Goal: Task Accomplishment & Management: Use online tool/utility

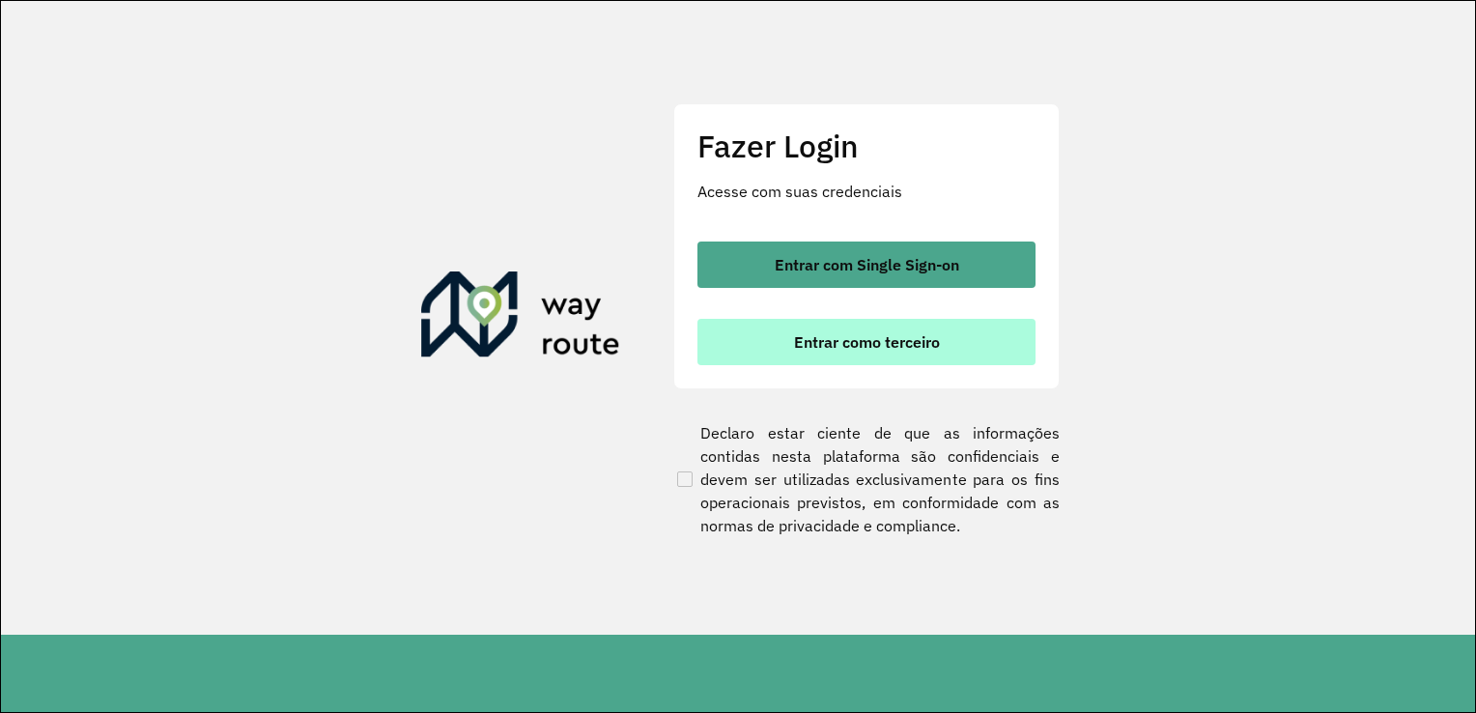
click at [923, 340] on span "Entrar como terceiro" at bounding box center [867, 341] width 146 height 15
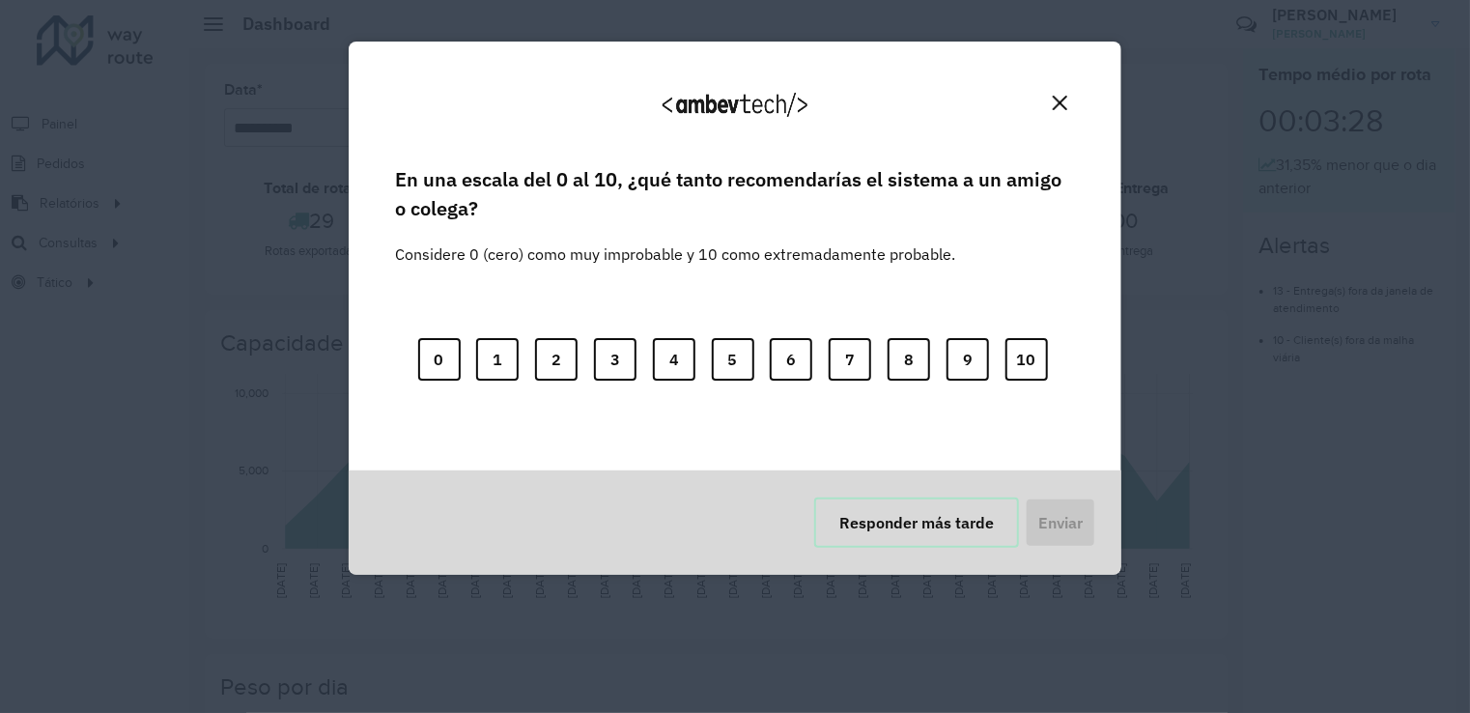
click at [910, 529] on button "Responder más tarde" at bounding box center [916, 522] width 205 height 50
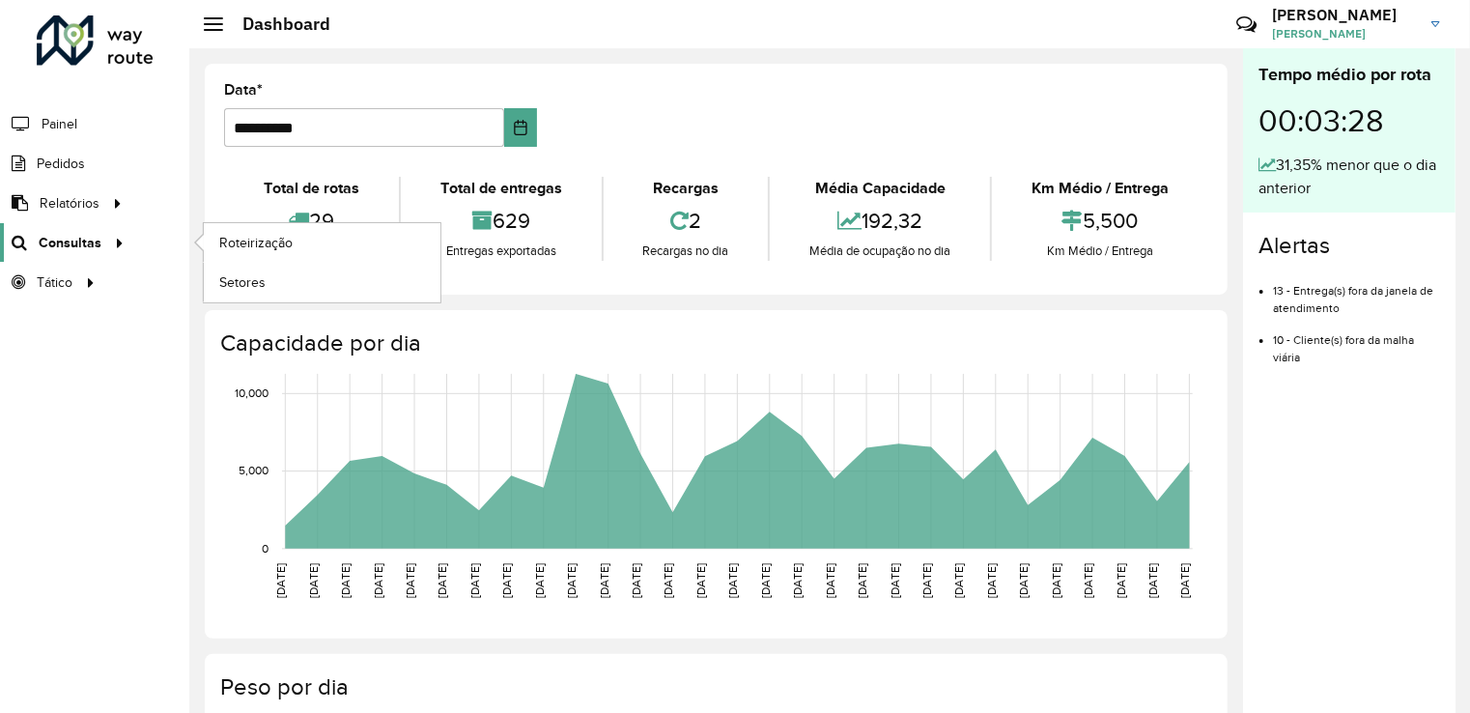
click at [113, 243] on icon at bounding box center [116, 241] width 16 height 29
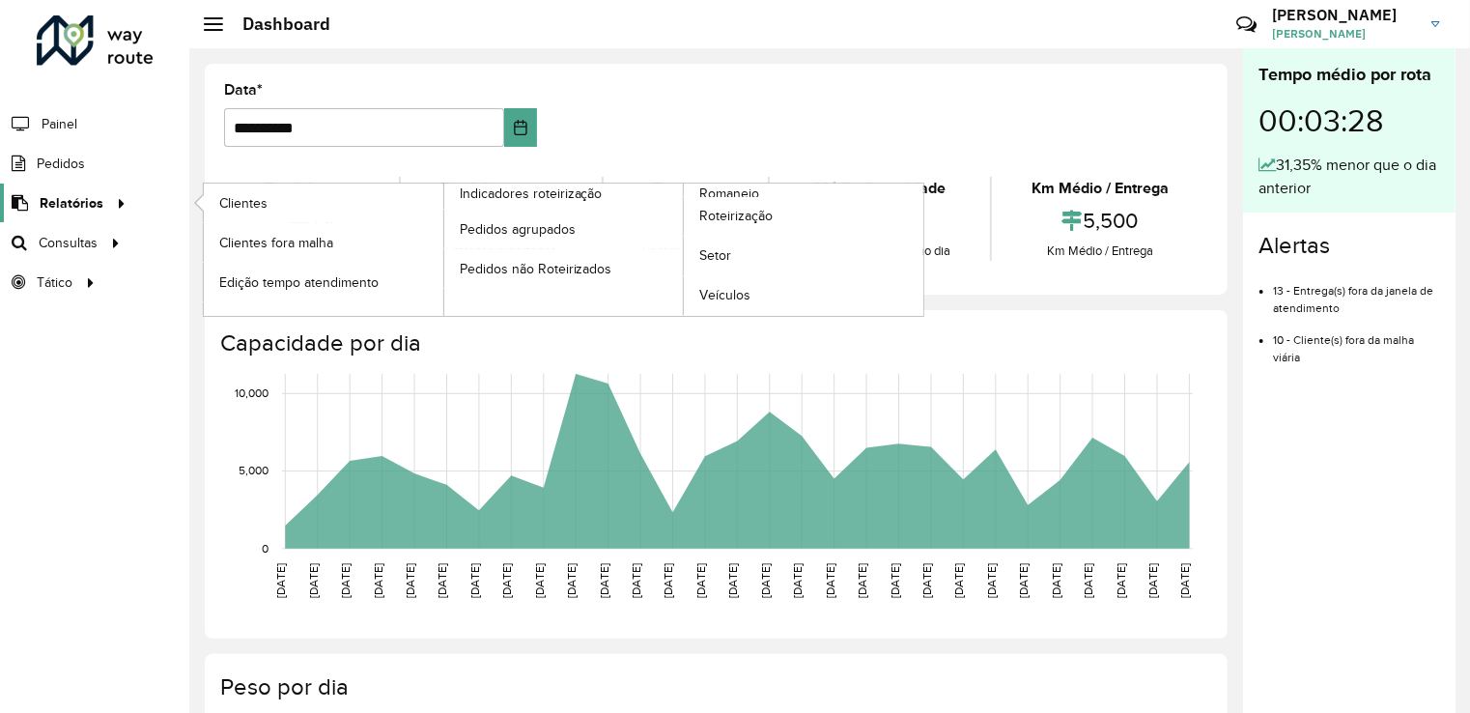
click at [117, 199] on icon at bounding box center [118, 201] width 16 height 29
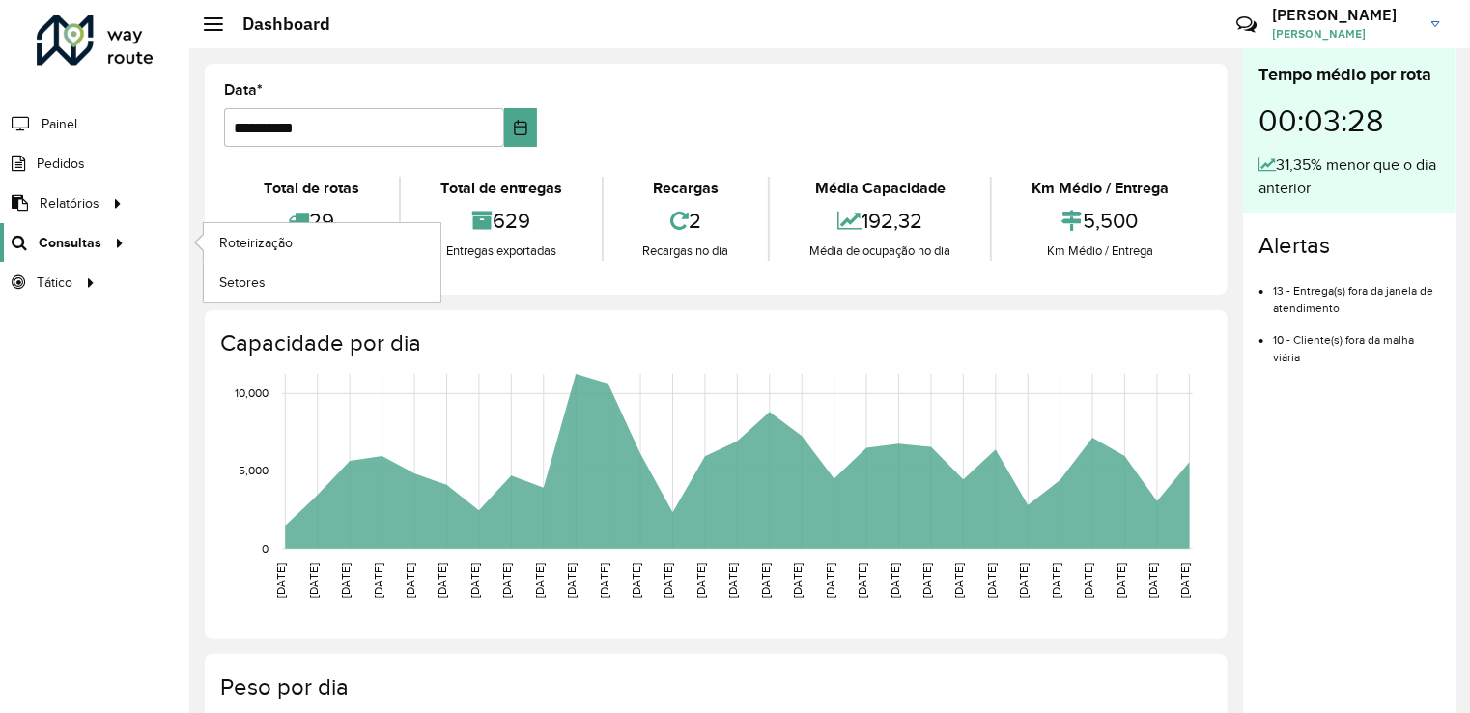
click at [108, 243] on icon at bounding box center [116, 241] width 16 height 29
click at [248, 247] on span "Roteirização" at bounding box center [258, 243] width 78 height 20
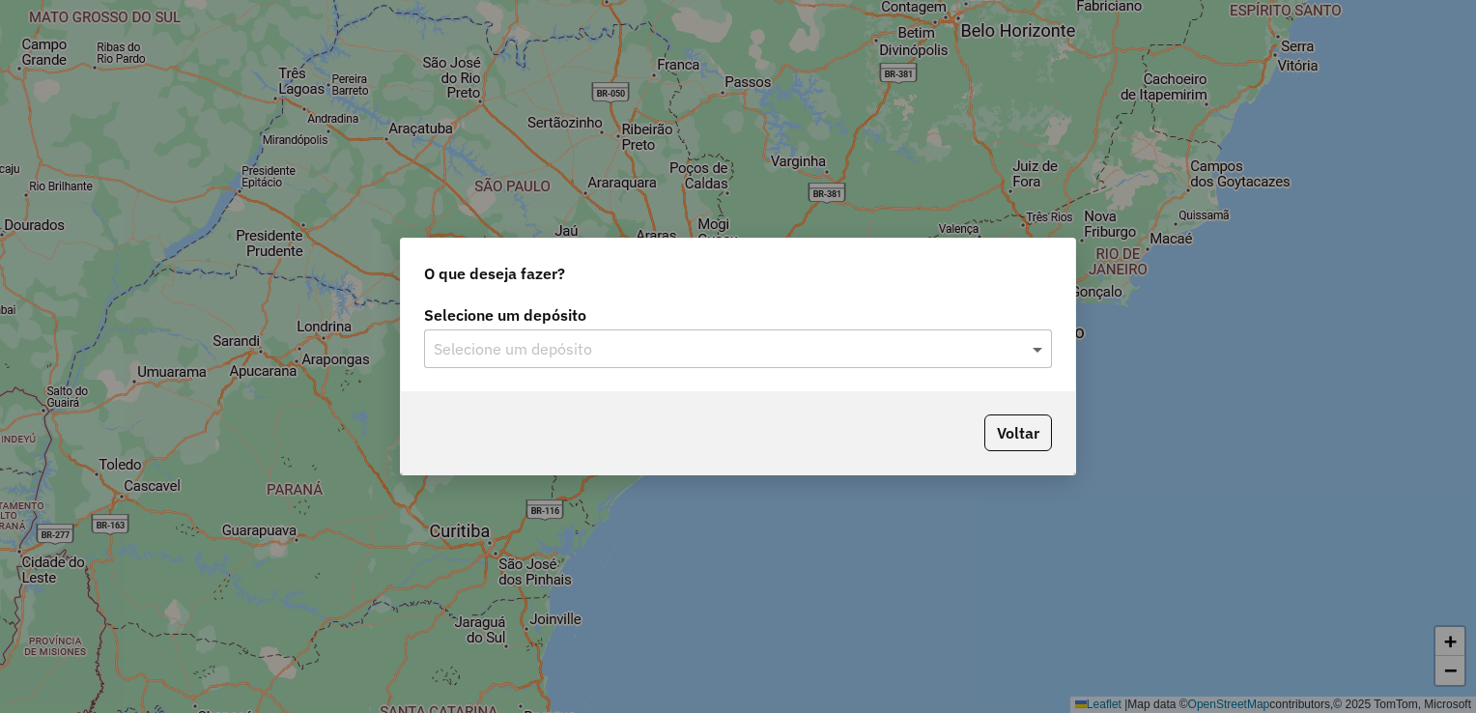
click at [1041, 342] on span at bounding box center [1040, 348] width 24 height 23
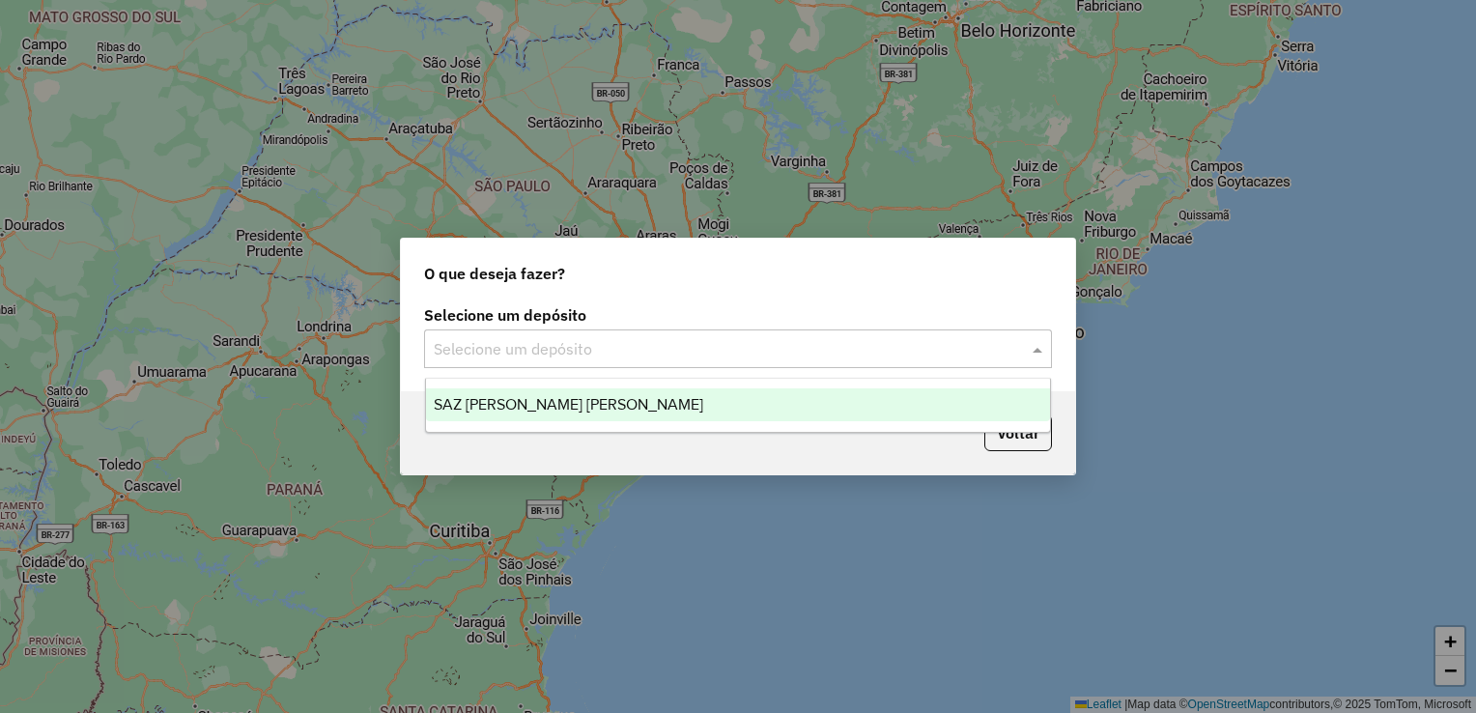
click at [770, 400] on div "SAZ PY Coronel [PERSON_NAME]" at bounding box center [738, 404] width 625 height 33
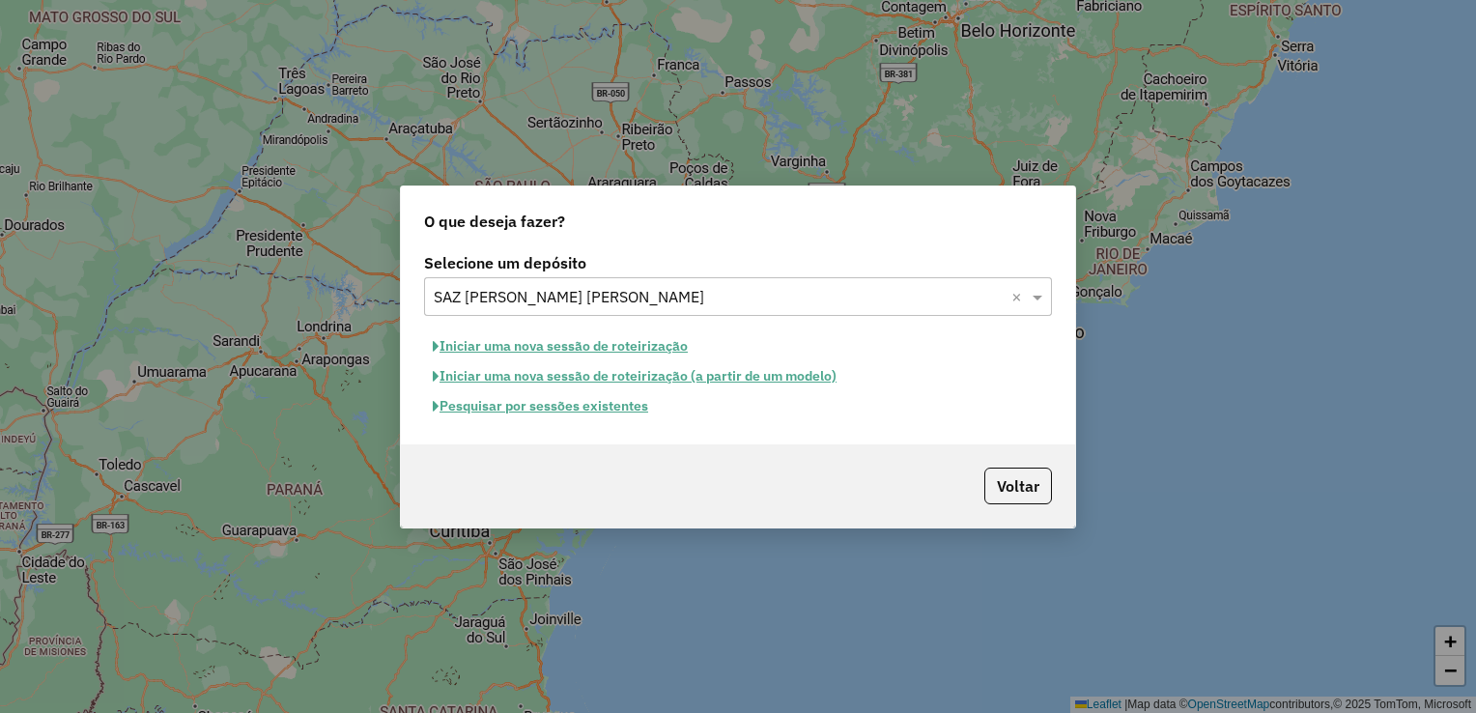
click at [562, 403] on button "Pesquisar por sessões existentes" at bounding box center [540, 406] width 233 height 30
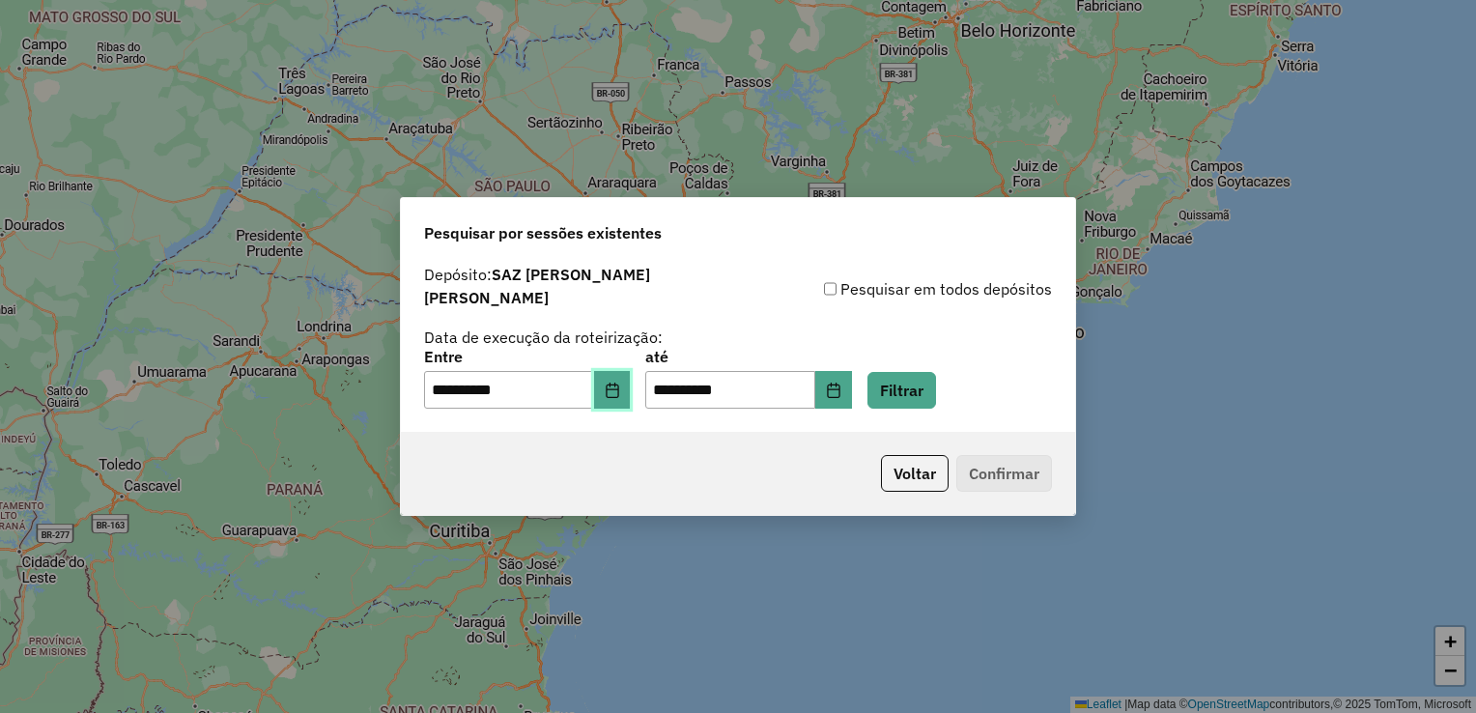
click at [620, 385] on icon "Choose Date" at bounding box center [612, 390] width 15 height 15
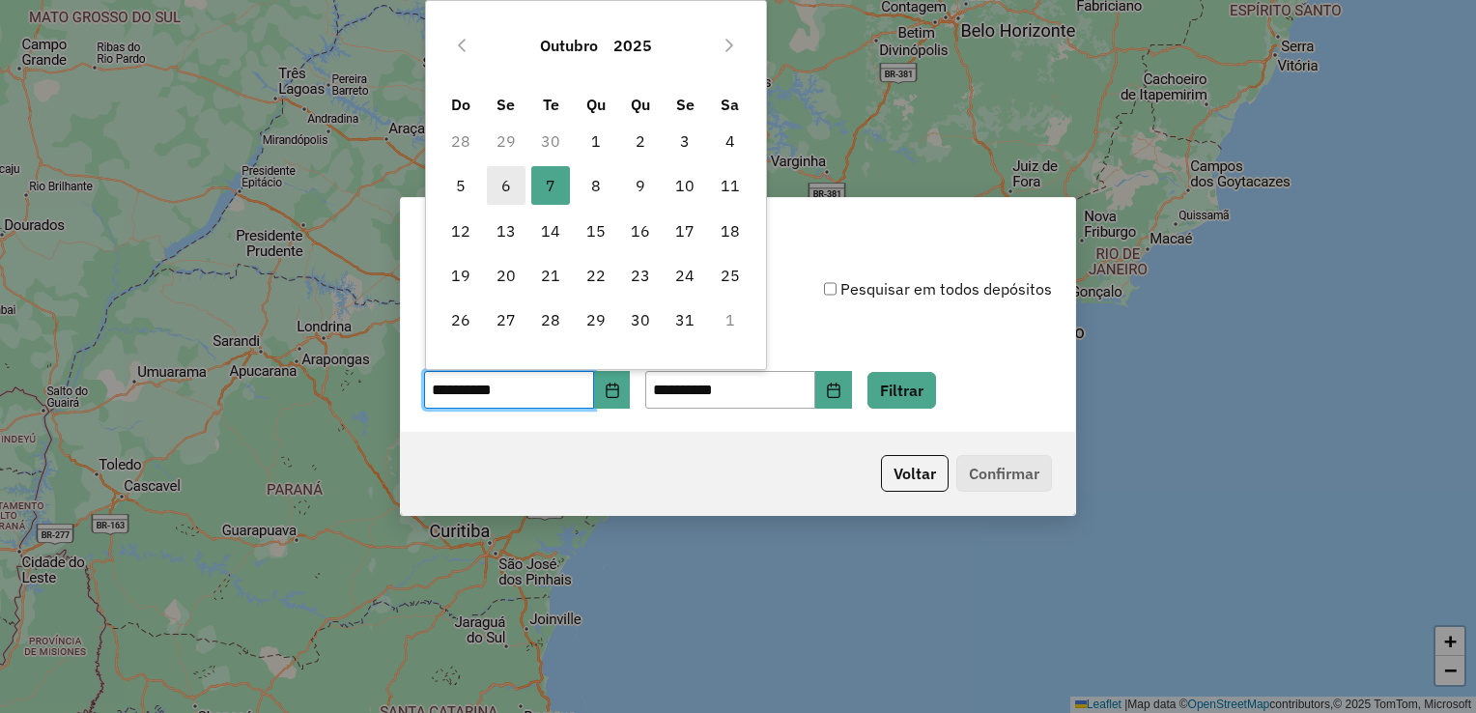
drag, startPoint x: 506, startPoint y: 188, endPoint x: 518, endPoint y: 187, distance: 11.6
click at [509, 187] on span "6" at bounding box center [506, 185] width 39 height 39
type input "**********"
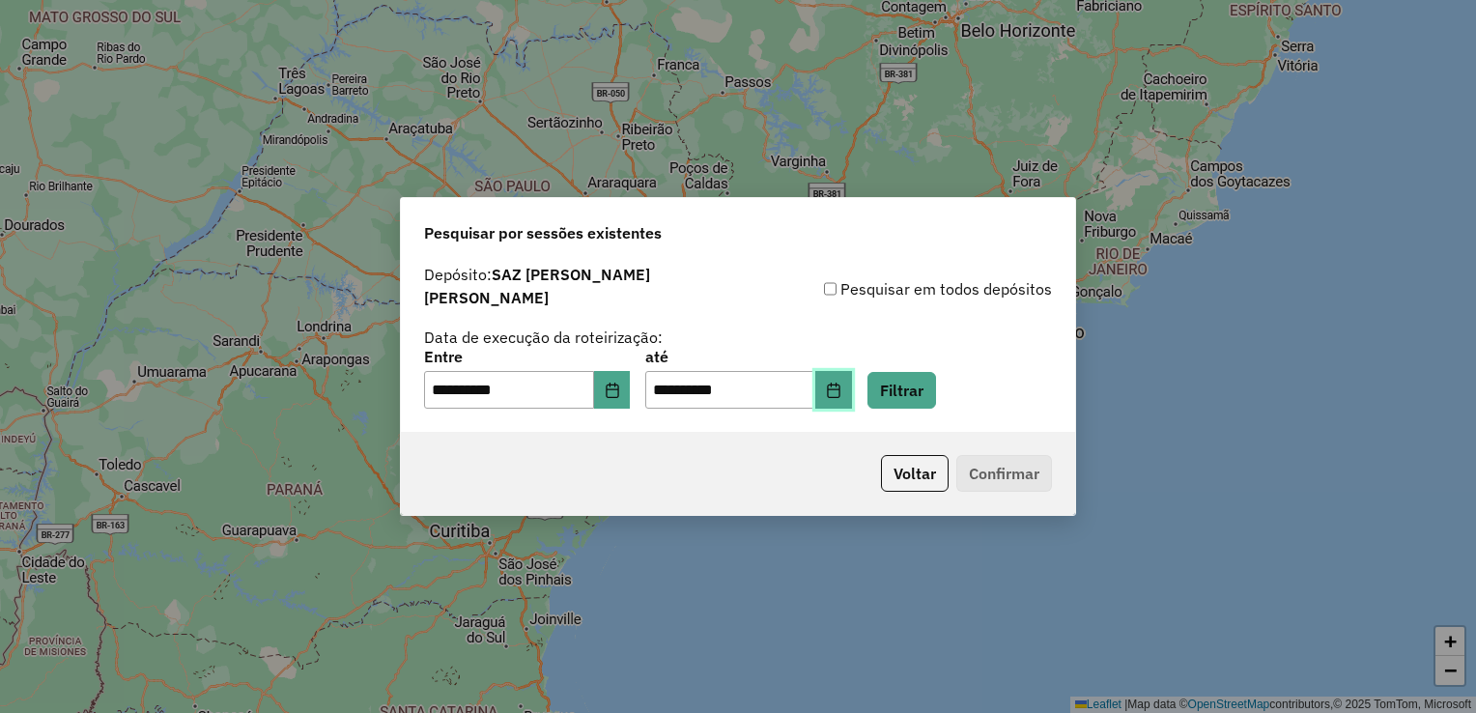
click at [848, 386] on button "Choose Date" at bounding box center [833, 390] width 37 height 39
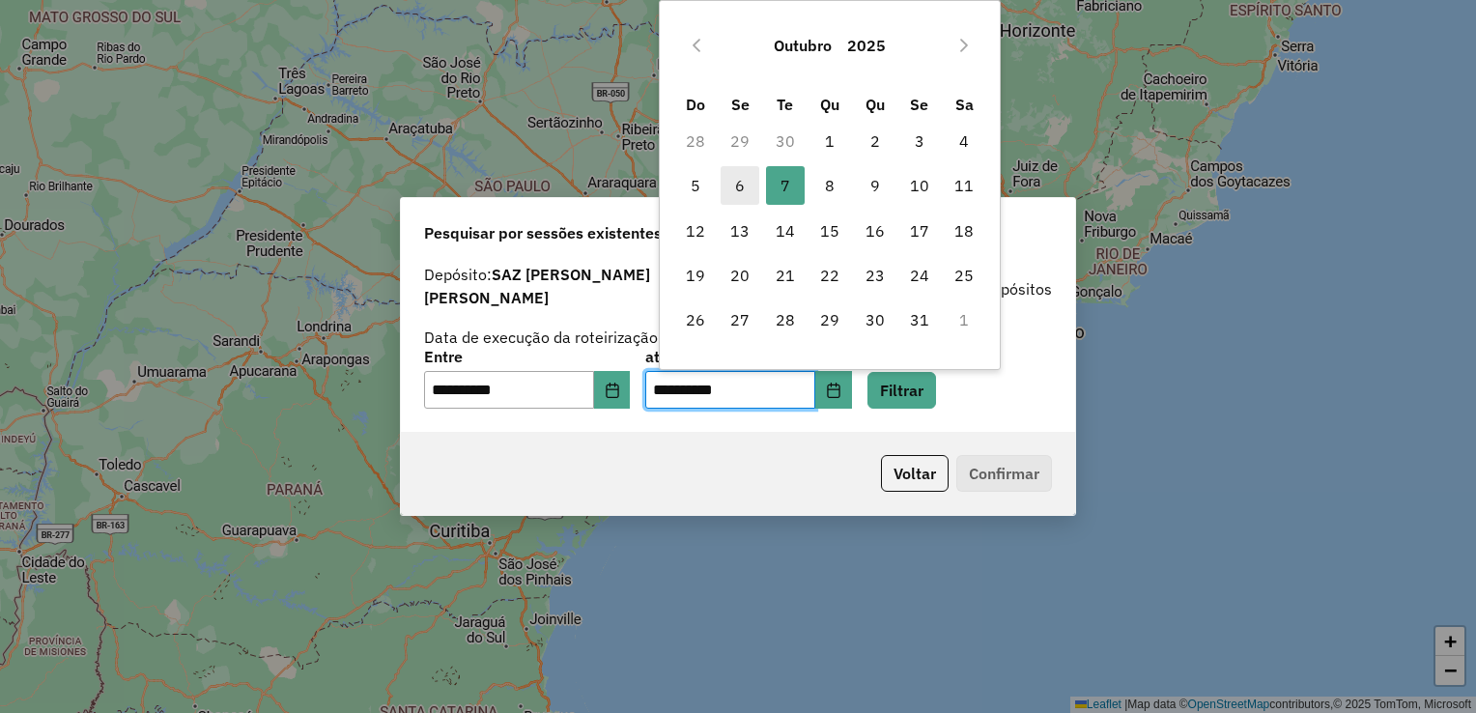
click at [740, 186] on span "6" at bounding box center [740, 185] width 39 height 39
type input "**********"
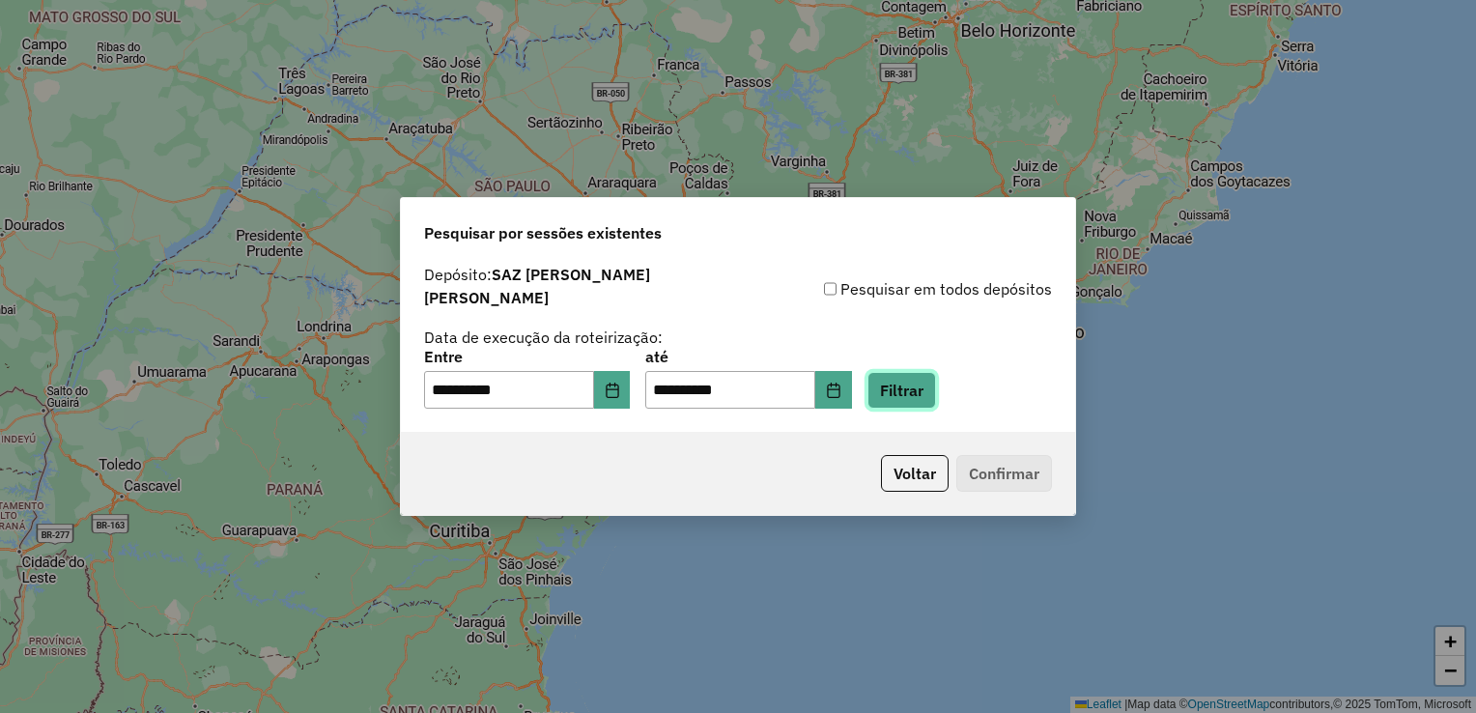
click at [936, 383] on button "Filtrar" at bounding box center [901, 390] width 69 height 37
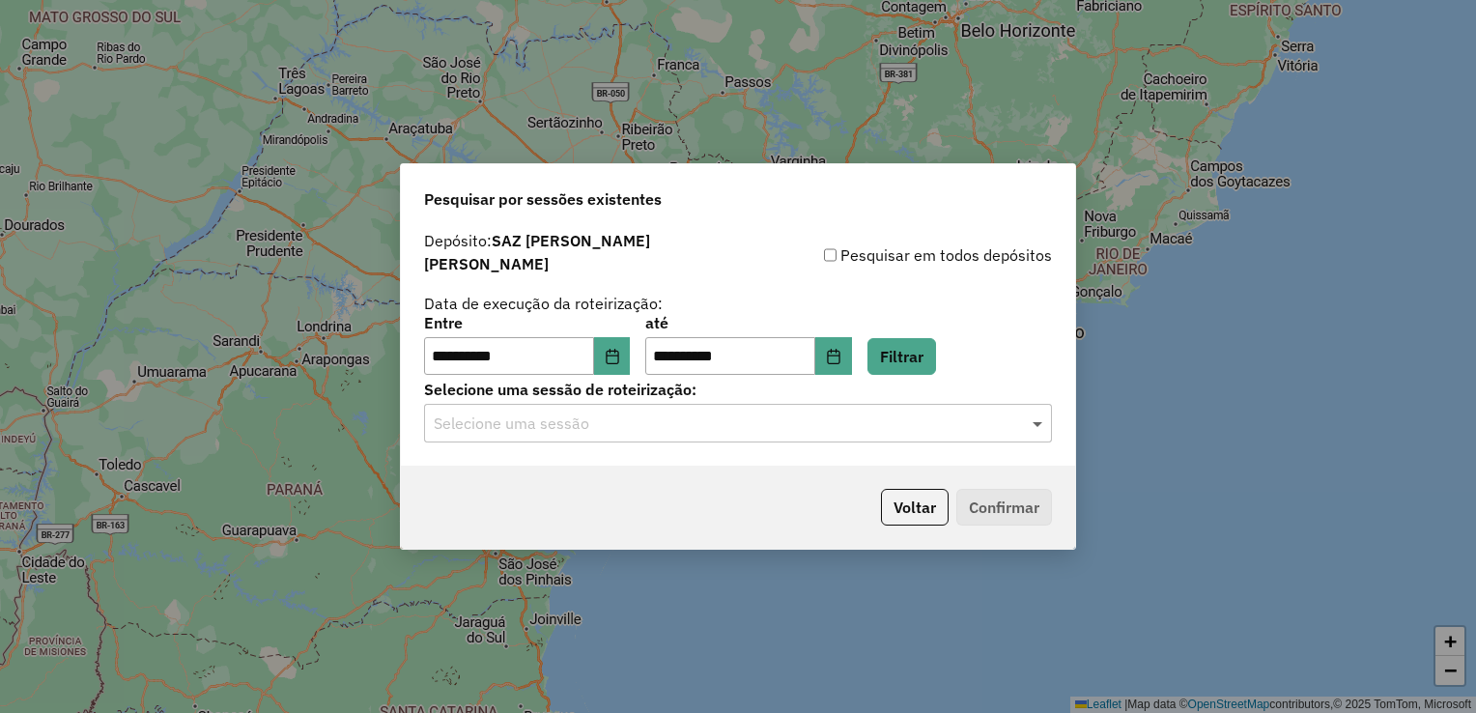
click at [1047, 421] on span at bounding box center [1040, 422] width 24 height 23
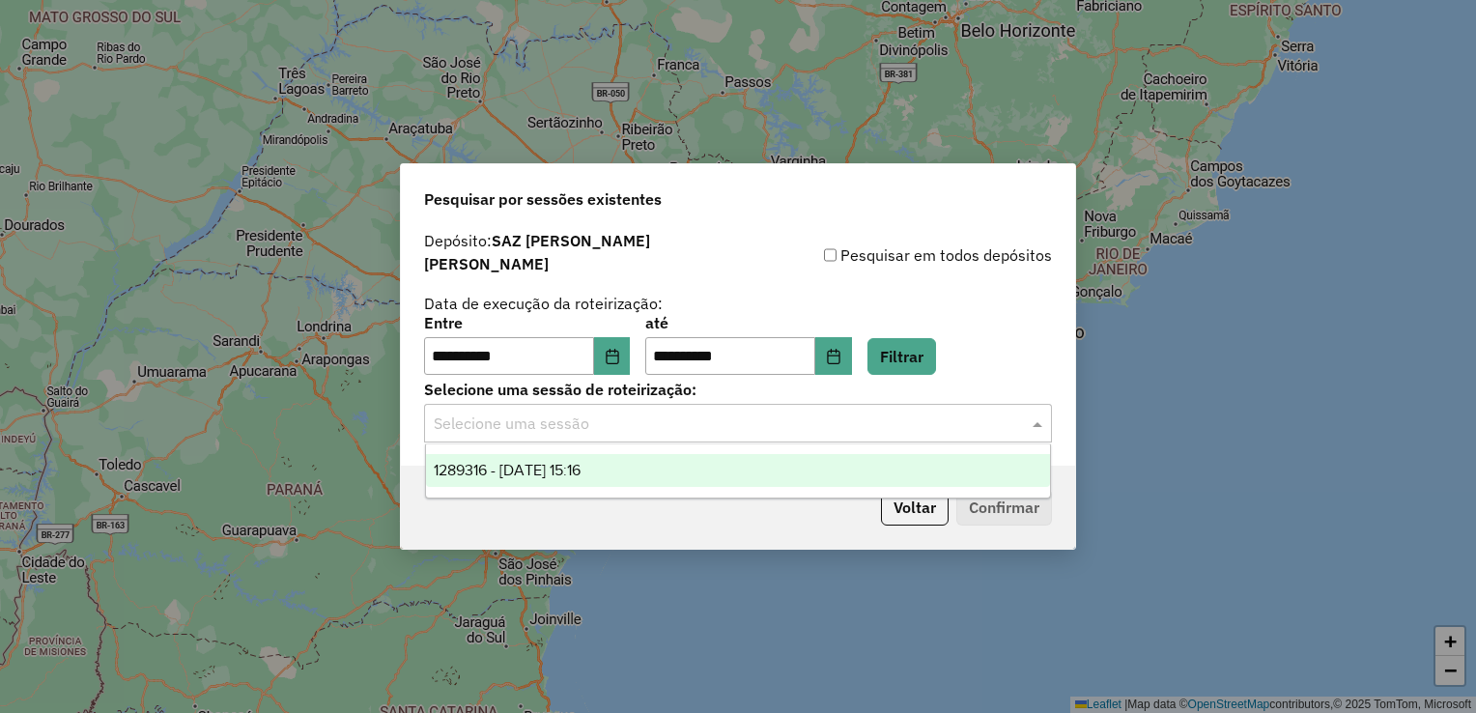
click at [638, 467] on div "1289316 - 06/10/2025 15:16" at bounding box center [738, 470] width 625 height 33
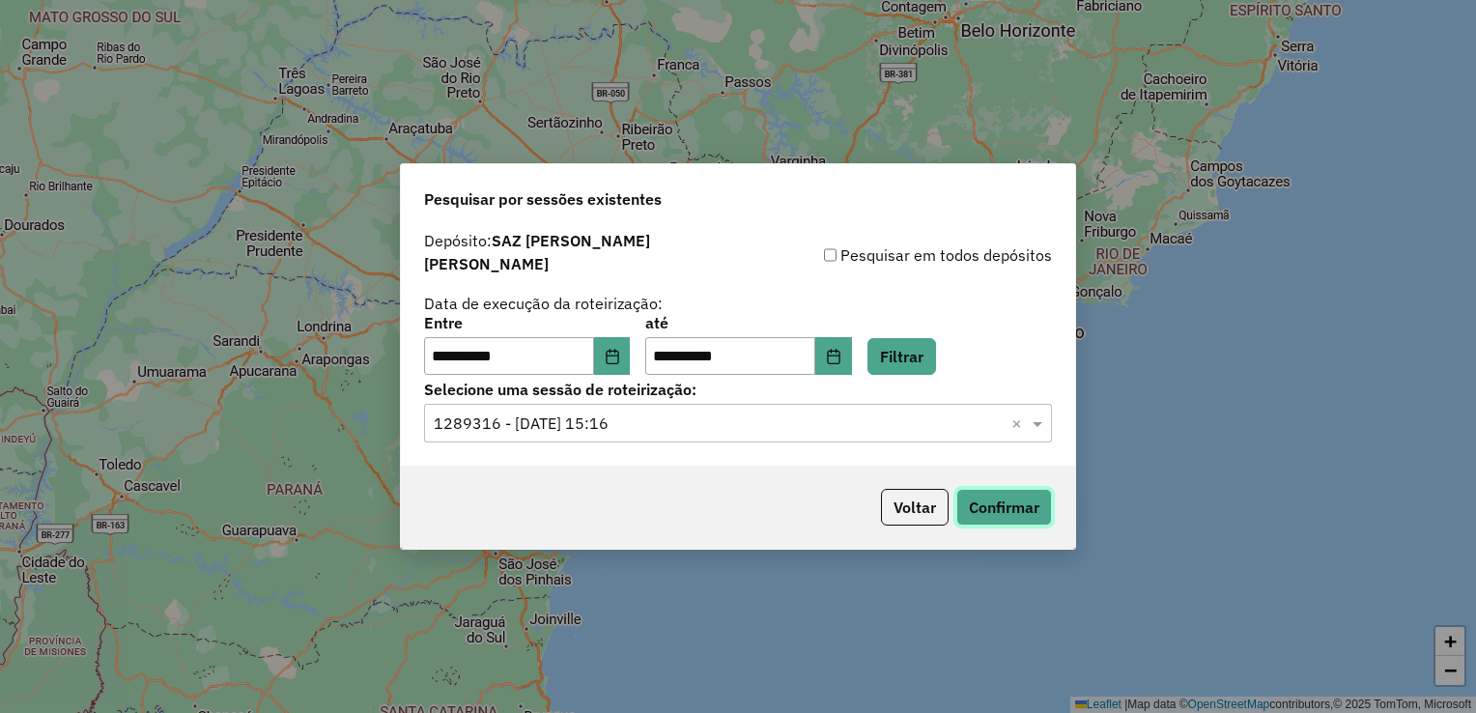
click at [1017, 505] on button "Confirmar" at bounding box center [1004, 507] width 96 height 37
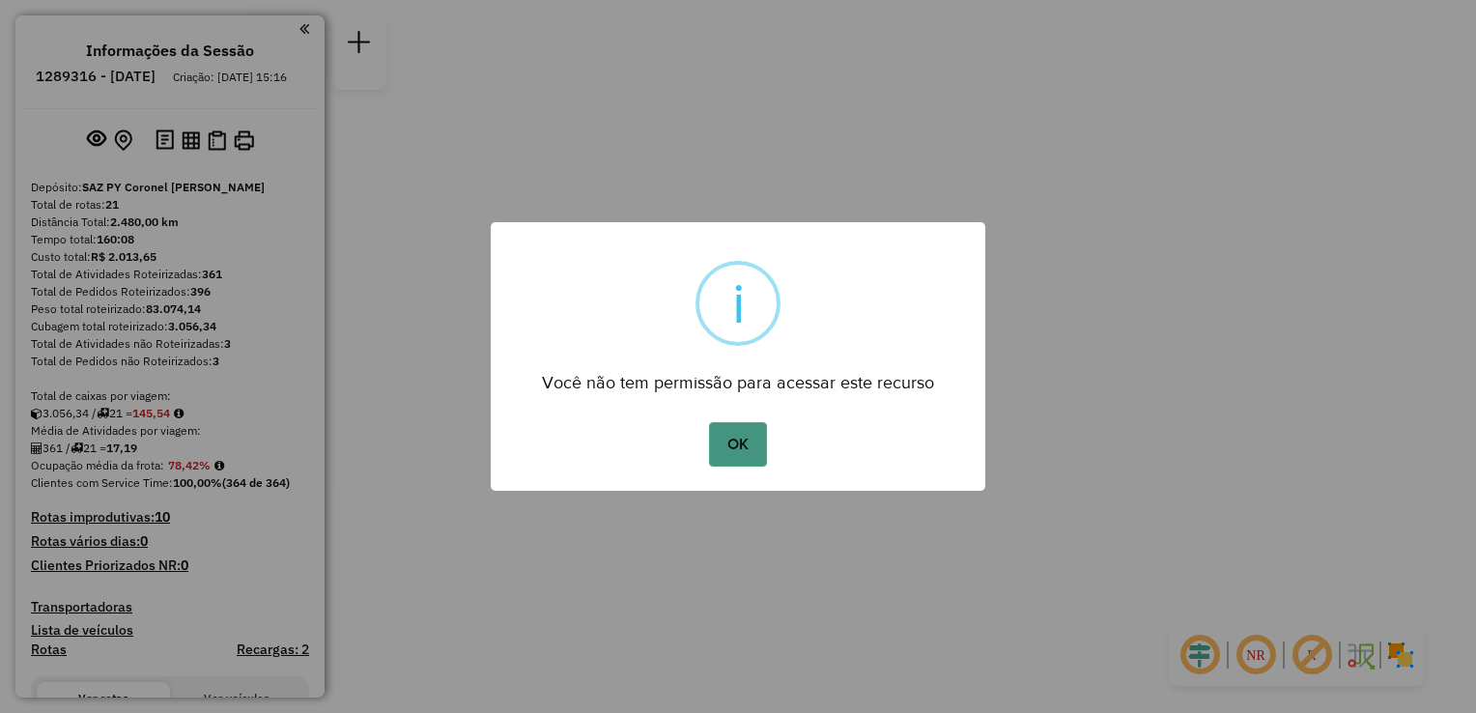
click at [739, 443] on button "OK" at bounding box center [737, 444] width 57 height 44
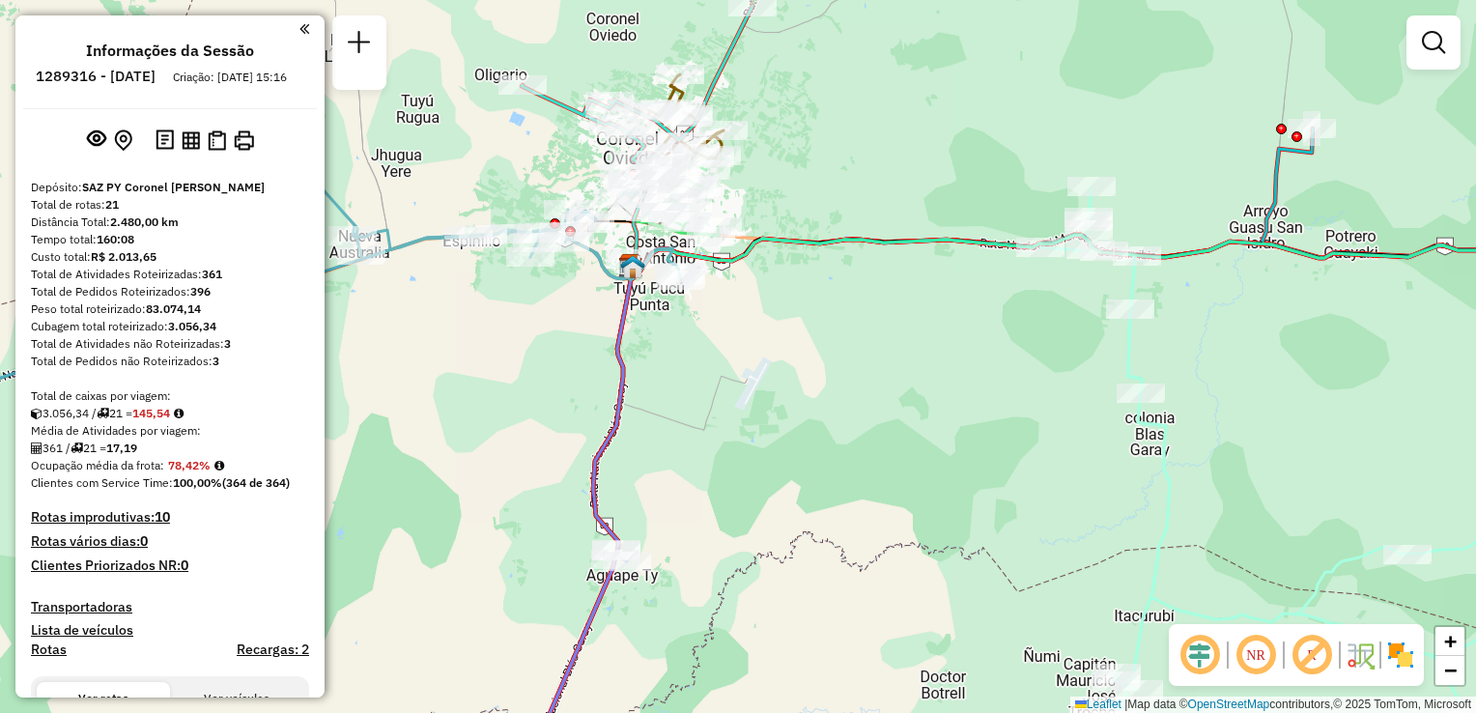
drag, startPoint x: 585, startPoint y: 289, endPoint x: 639, endPoint y: 221, distance: 86.6
click at [639, 222] on icon at bounding box center [641, 221] width 21 height 94
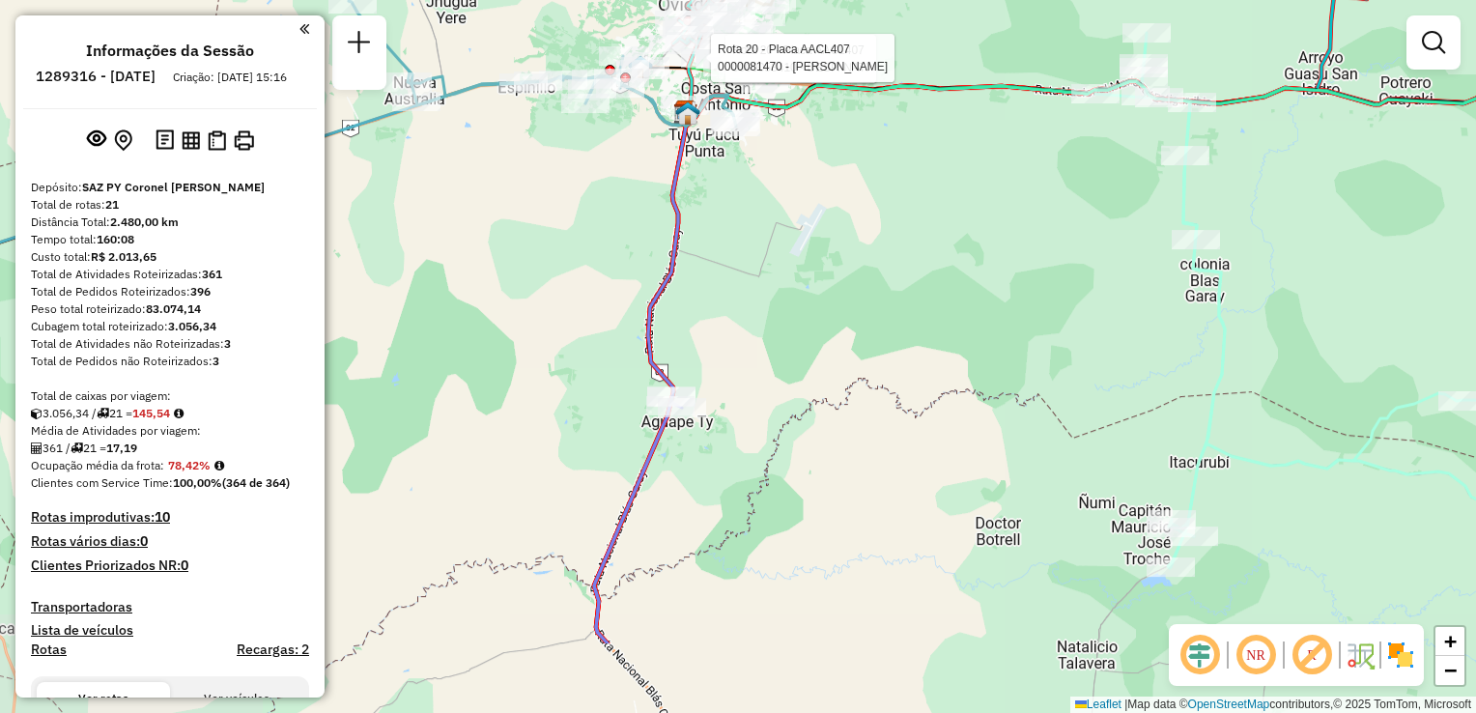
drag, startPoint x: 950, startPoint y: 433, endPoint x: 1008, endPoint y: 292, distance: 152.5
click at [1008, 292] on div "Rota 20 - Placa AACL407 0000053410 - DESP. NATI Rota 20 - Placa AACL407 0000081…" at bounding box center [738, 356] width 1476 height 713
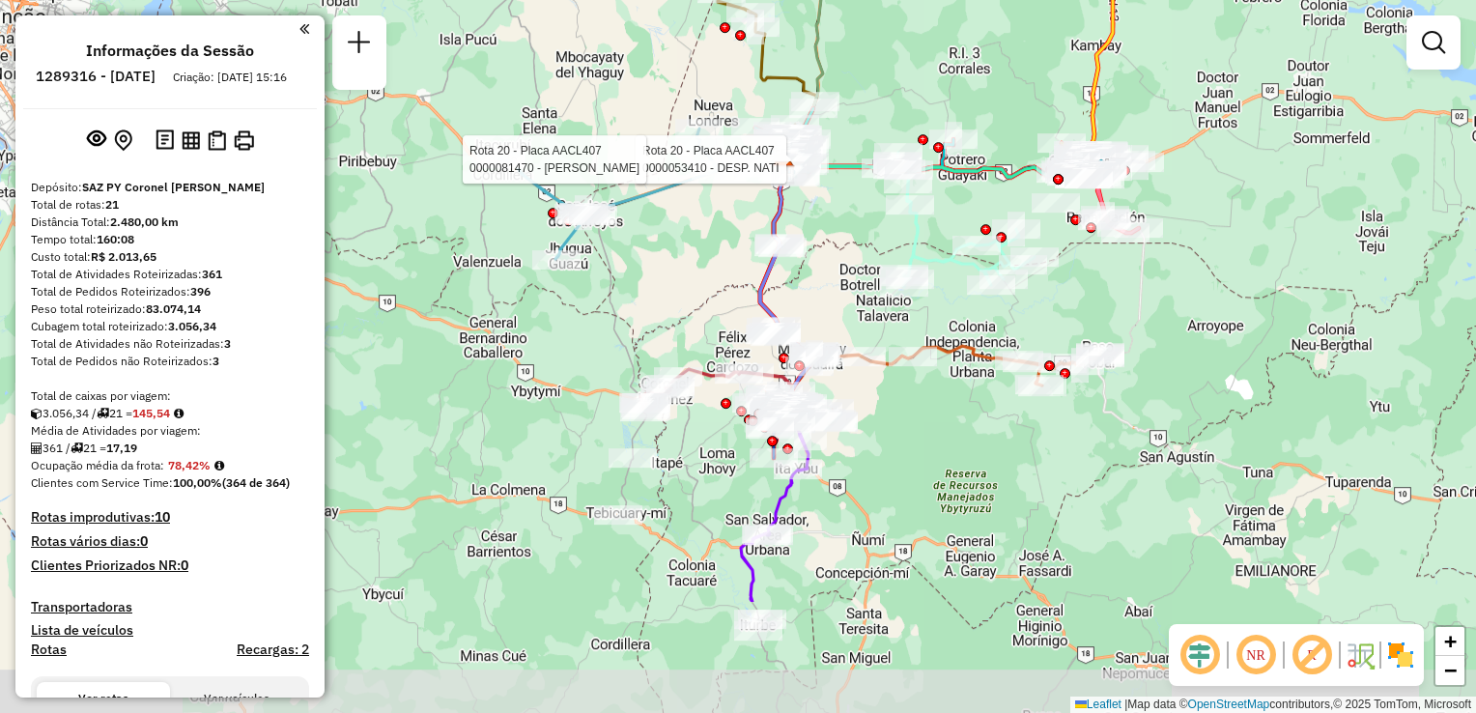
drag, startPoint x: 945, startPoint y: 601, endPoint x: 926, endPoint y: 442, distance: 159.5
click at [926, 442] on div "Rota 20 - Placa AACL407 0000053410 - DESP. NATI Rota 20 - Placa AACL407 0000081…" at bounding box center [738, 356] width 1476 height 713
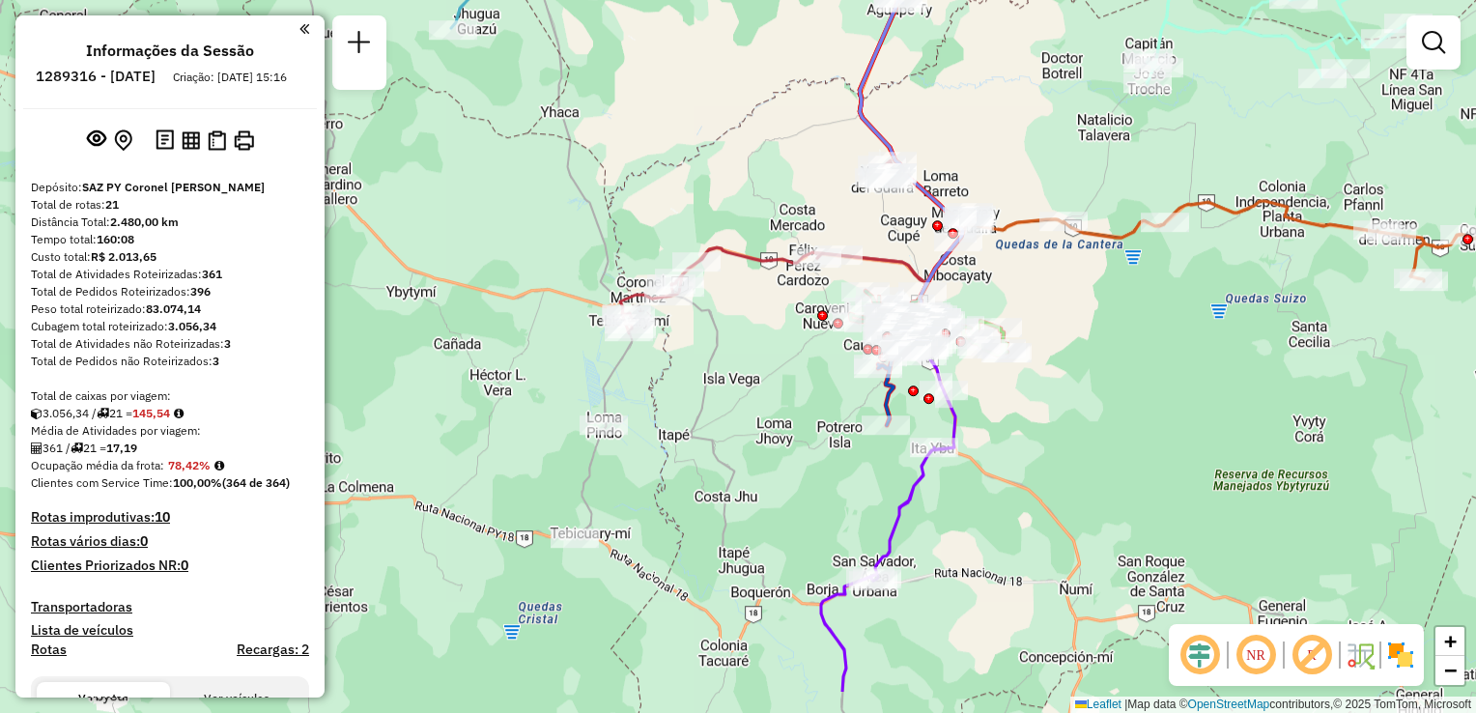
drag, startPoint x: 661, startPoint y: 582, endPoint x: 681, endPoint y: 493, distance: 91.2
click at [681, 493] on div "Rota 20 - Placa AACL407 0000053410 - DESP. NATI Rota 20 - Placa AACL407 0000081…" at bounding box center [738, 356] width 1476 height 713
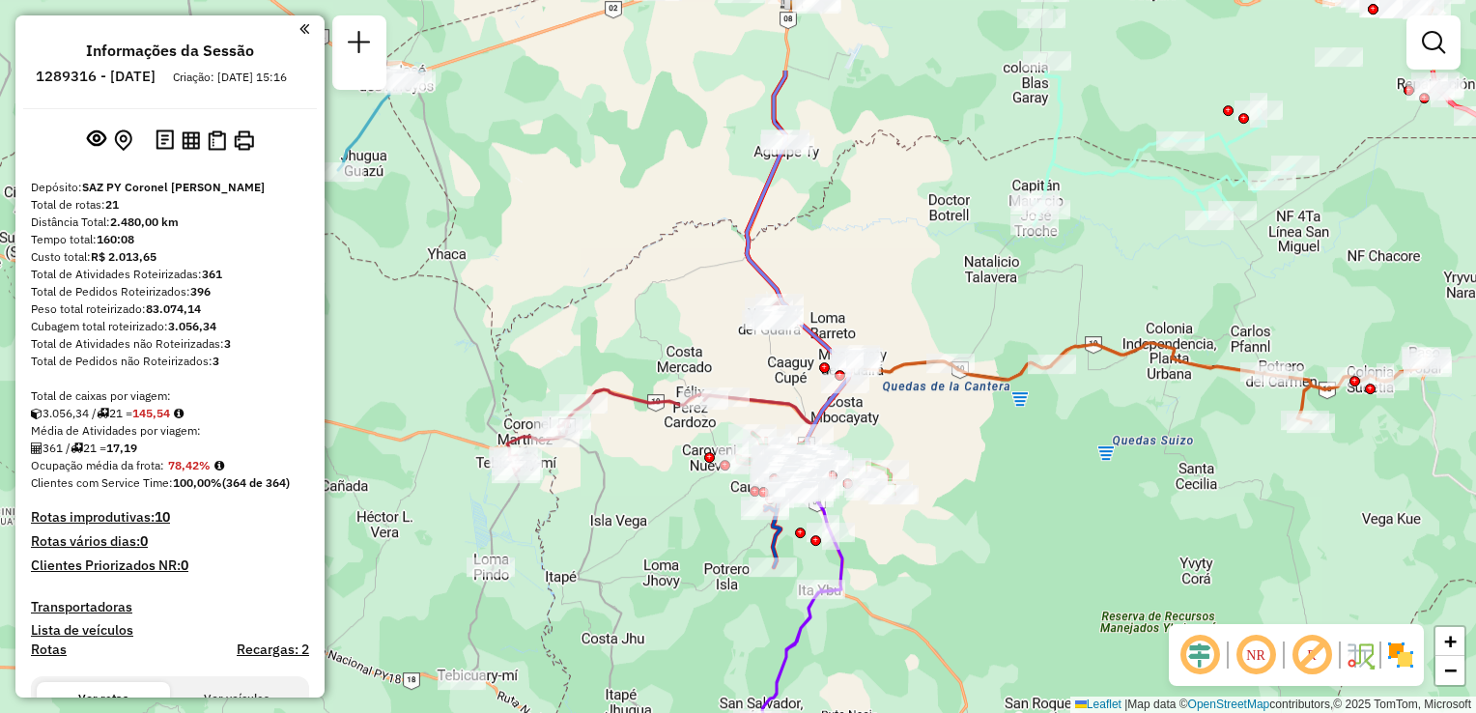
drag, startPoint x: 757, startPoint y: 385, endPoint x: 661, endPoint y: 508, distance: 156.1
click at [661, 508] on div "Rota 20 - Placa AACL407 0000053410 - DESP. NATI Rota 20 - Placa AACL407 0000081…" at bounding box center [738, 356] width 1476 height 713
click at [1433, 39] on em at bounding box center [1433, 42] width 23 height 23
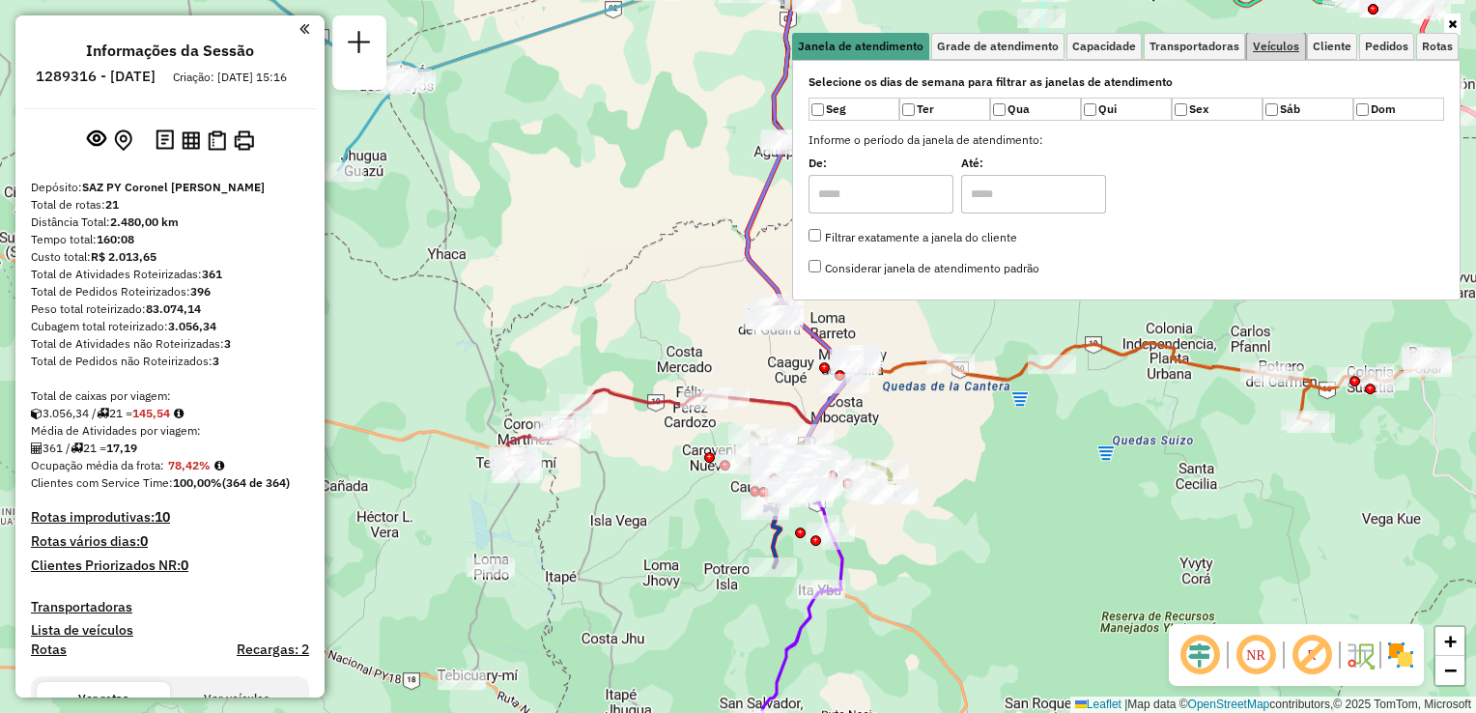
click at [1267, 44] on span "Veículos" at bounding box center [1276, 47] width 46 height 12
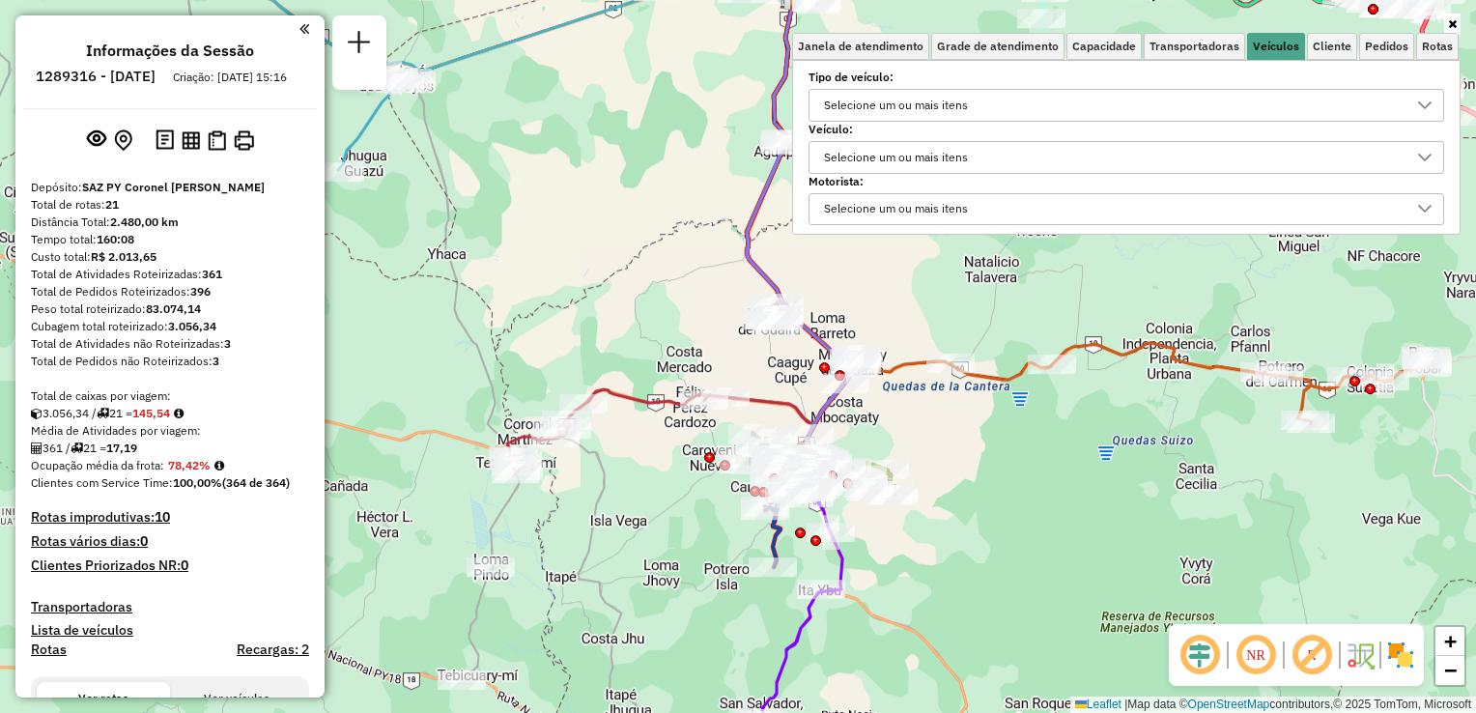
click at [999, 114] on div "Selecione um ou mais itens" at bounding box center [1111, 105] width 589 height 31
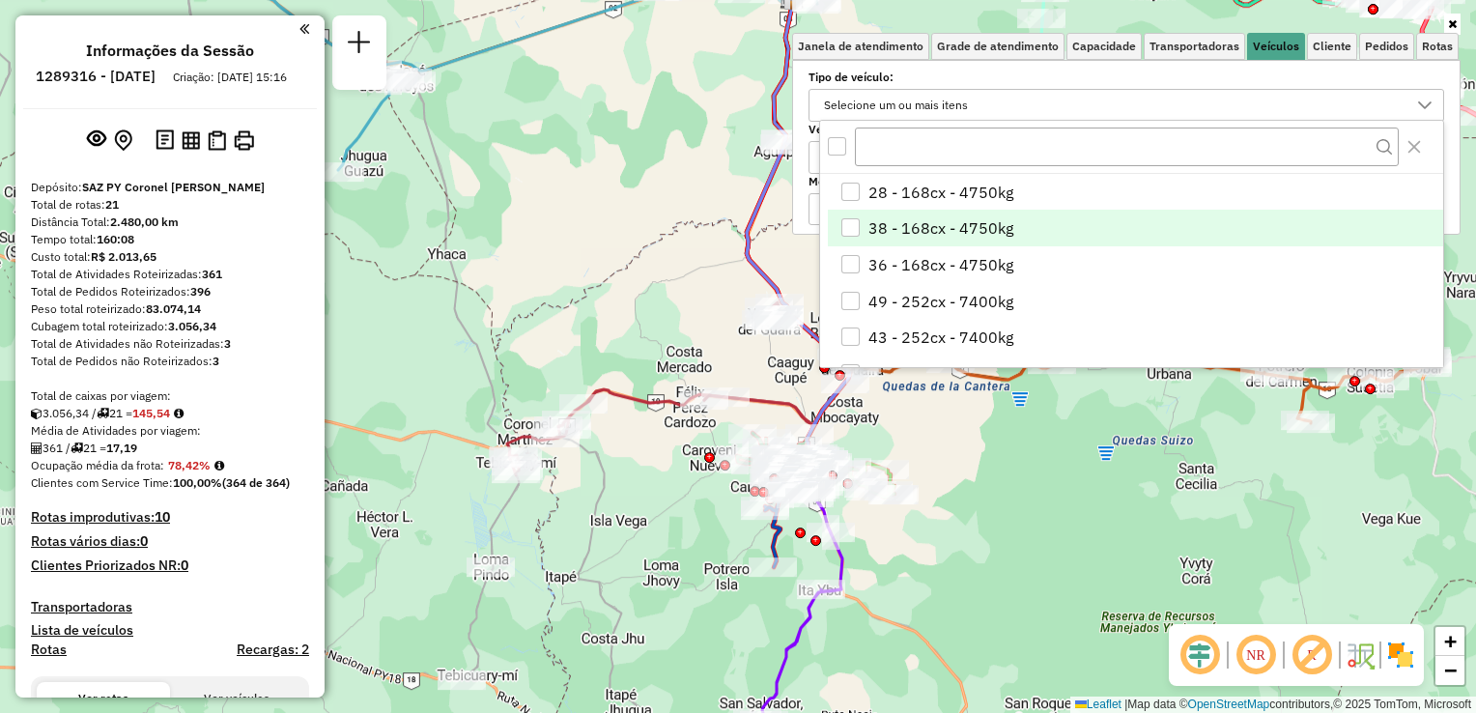
drag, startPoint x: 853, startPoint y: 222, endPoint x: 873, endPoint y: 218, distance: 20.6
click at [853, 222] on div "38 - 168cx - 4750kg" at bounding box center [850, 227] width 18 height 18
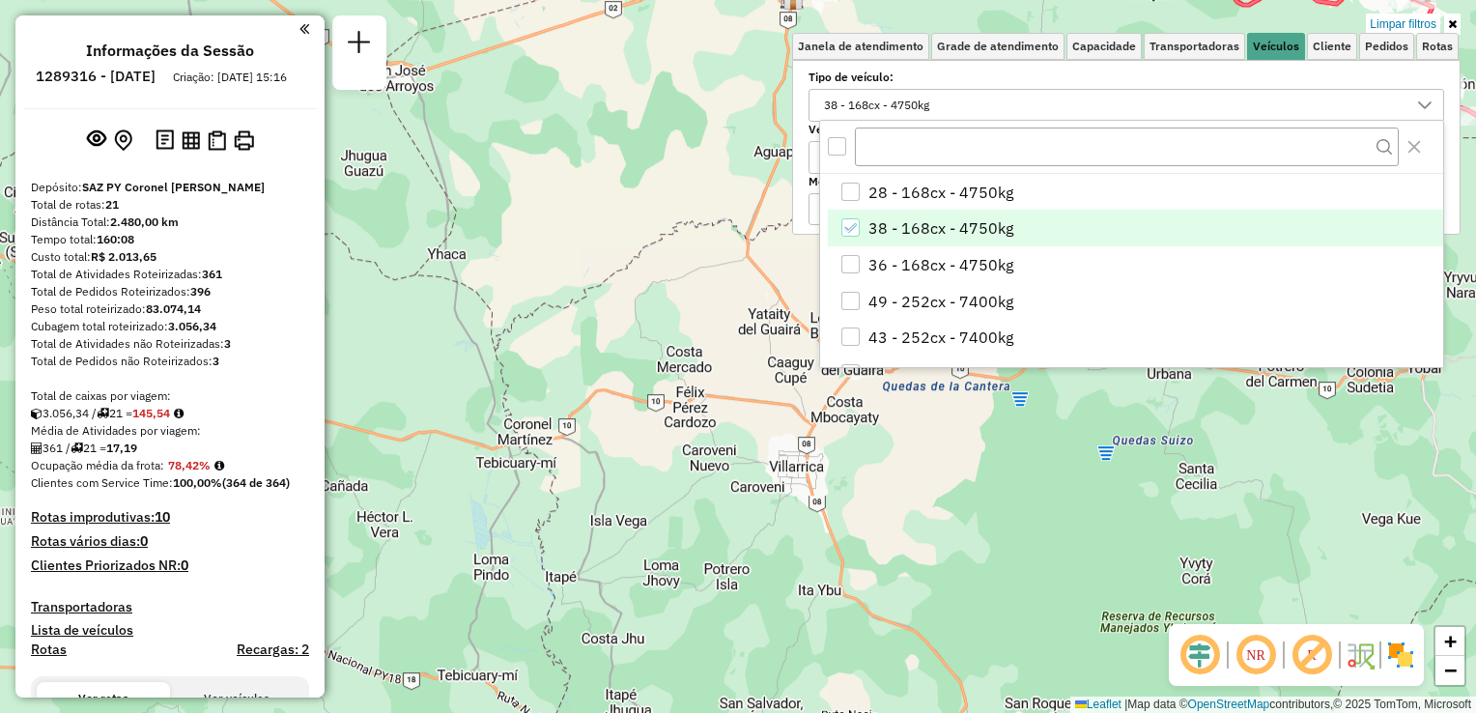
click at [1313, 450] on div "Limpar filtros Janela de atendimento Grade de atendimento Capacidade Transporta…" at bounding box center [738, 356] width 1476 height 713
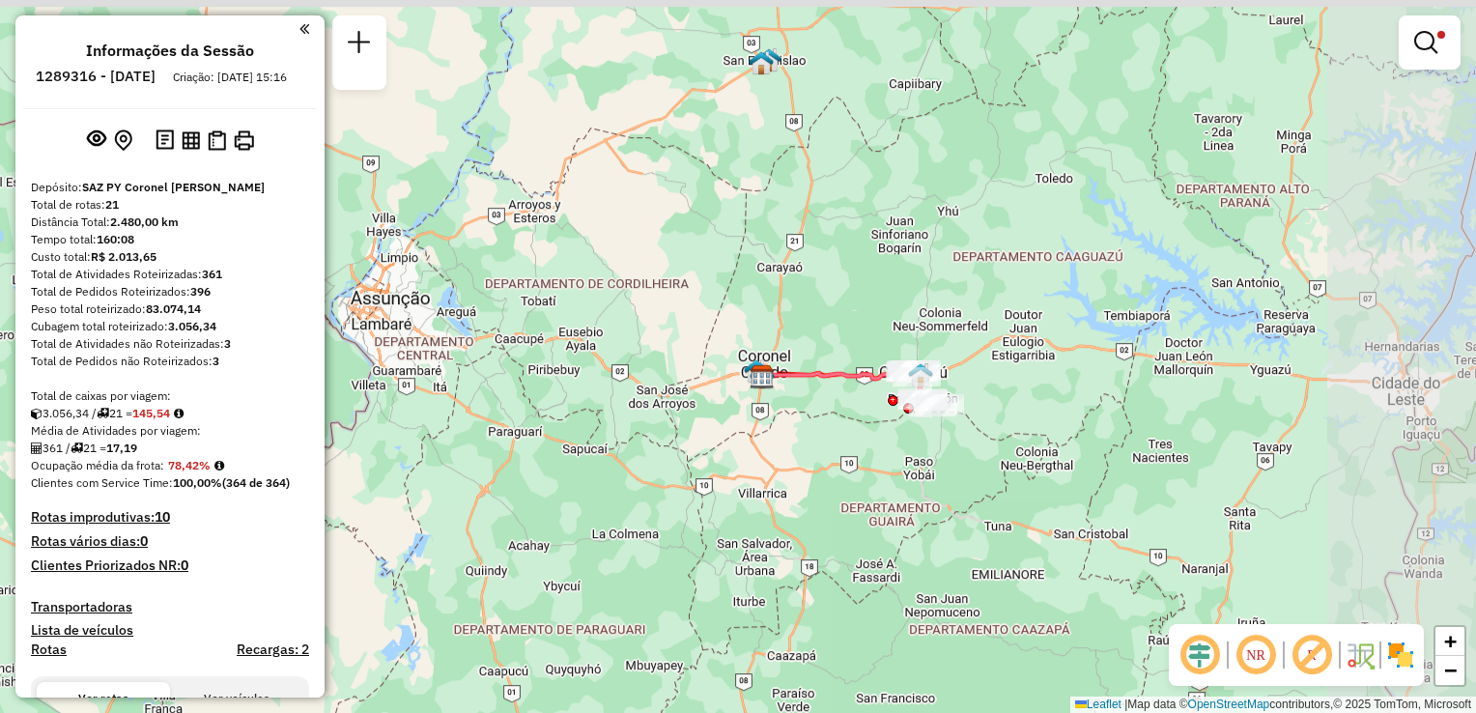
drag, startPoint x: 1135, startPoint y: 454, endPoint x: 918, endPoint y: 478, distance: 218.7
click at [917, 484] on div "Limpar filtros Janela de atendimento Grade de atendimento Capacidade Transporta…" at bounding box center [738, 356] width 1476 height 713
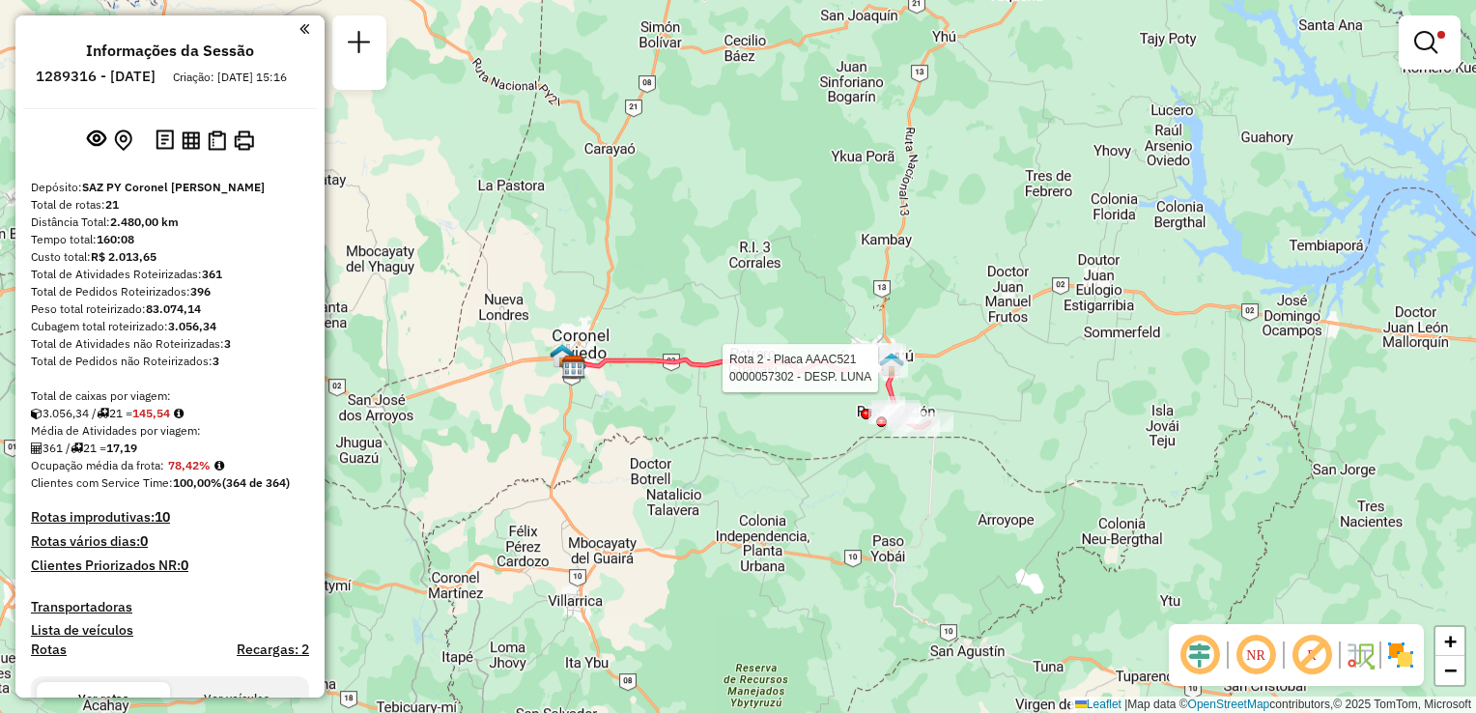
select select "**********"
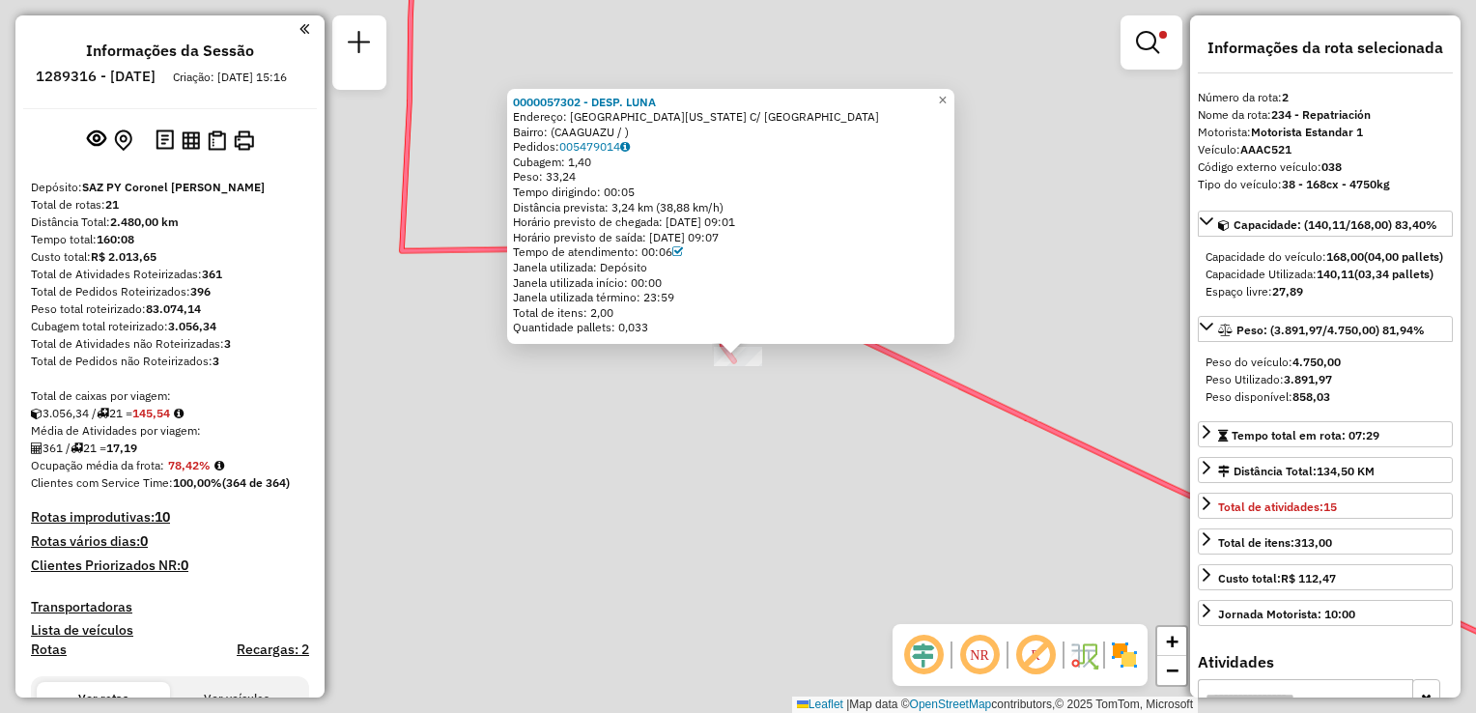
scroll to position [483, 0]
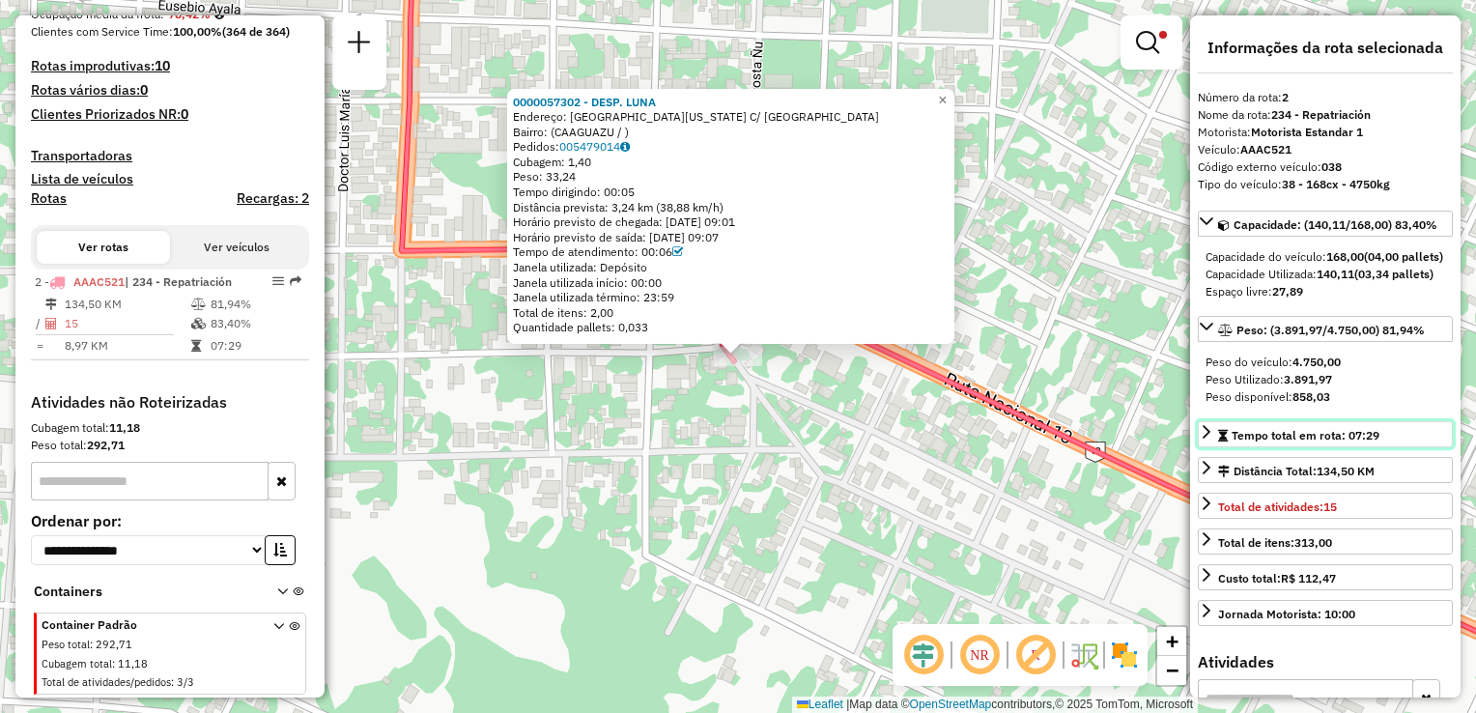
click at [1204, 440] on icon at bounding box center [1206, 431] width 15 height 15
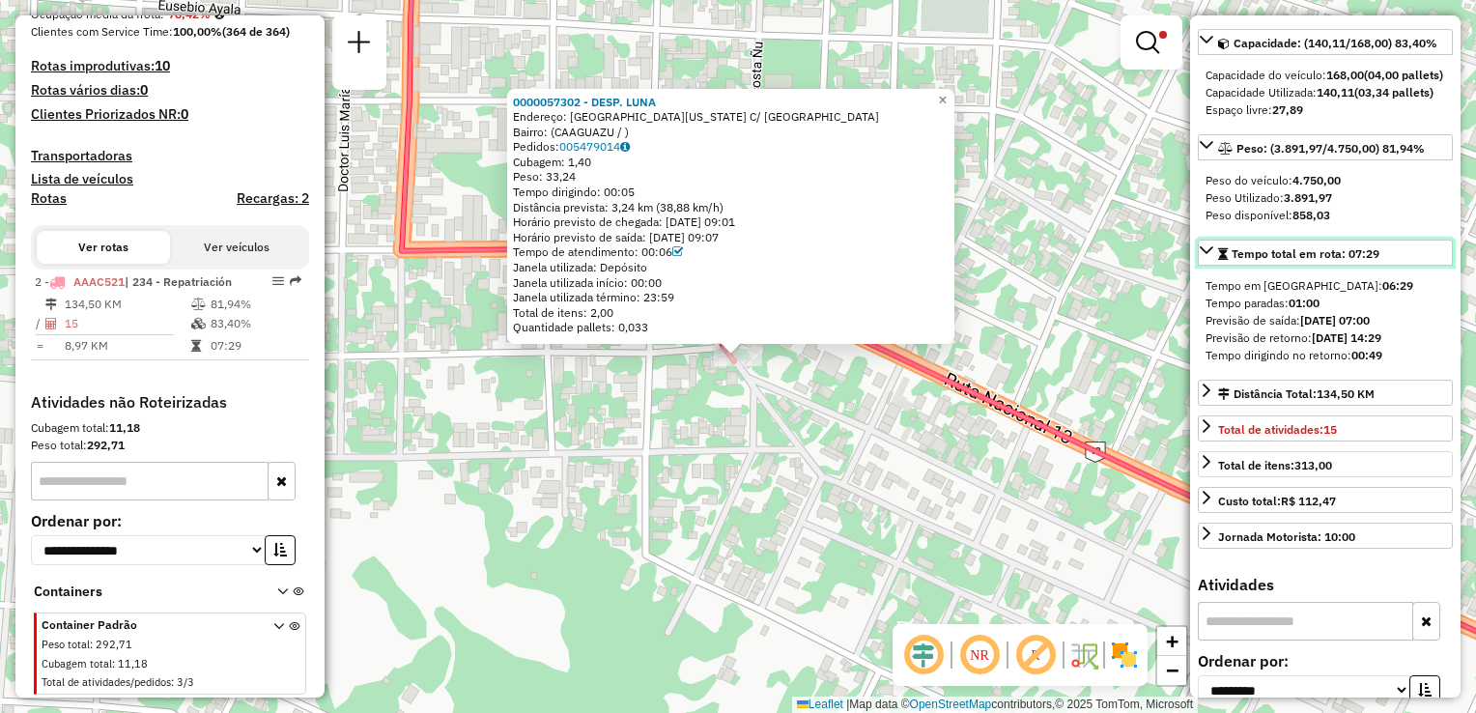
scroll to position [193, 0]
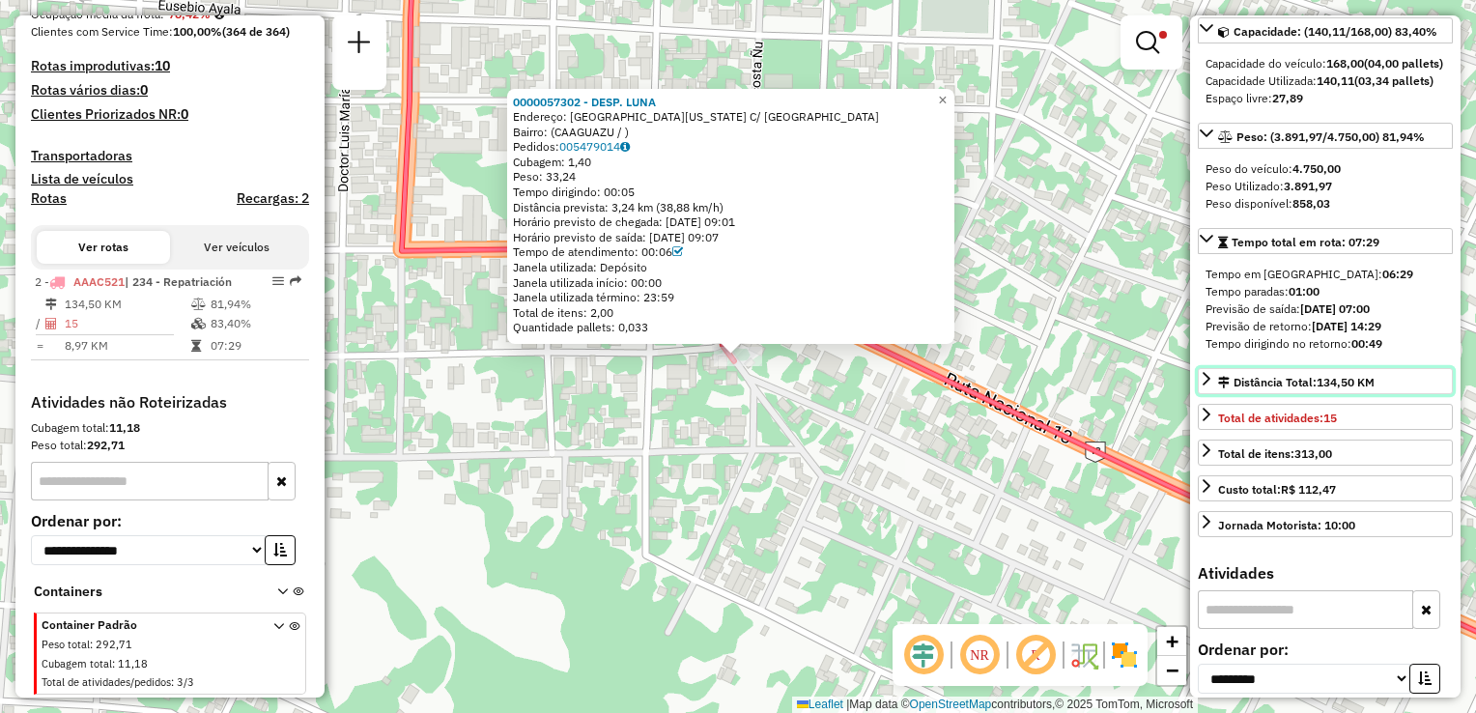
click at [1209, 385] on icon at bounding box center [1207, 379] width 8 height 14
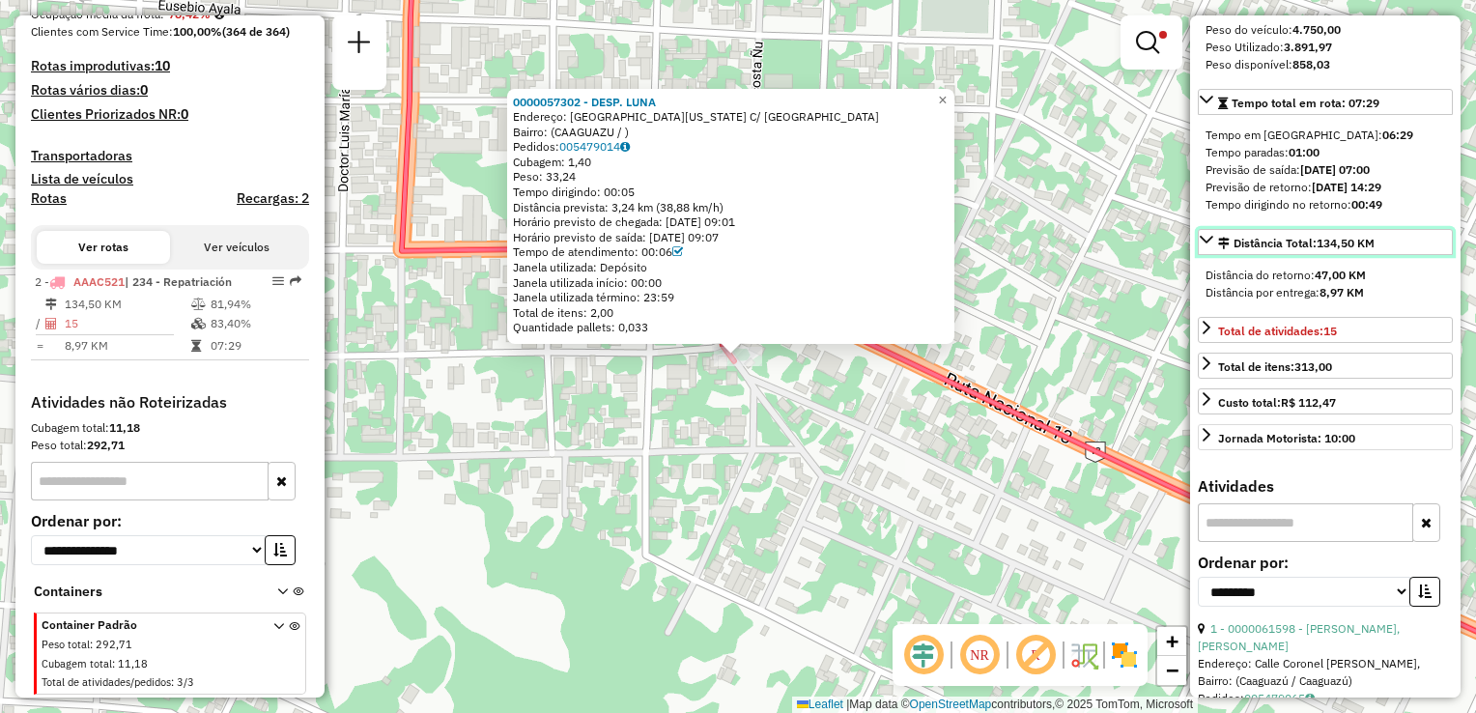
scroll to position [386, 0]
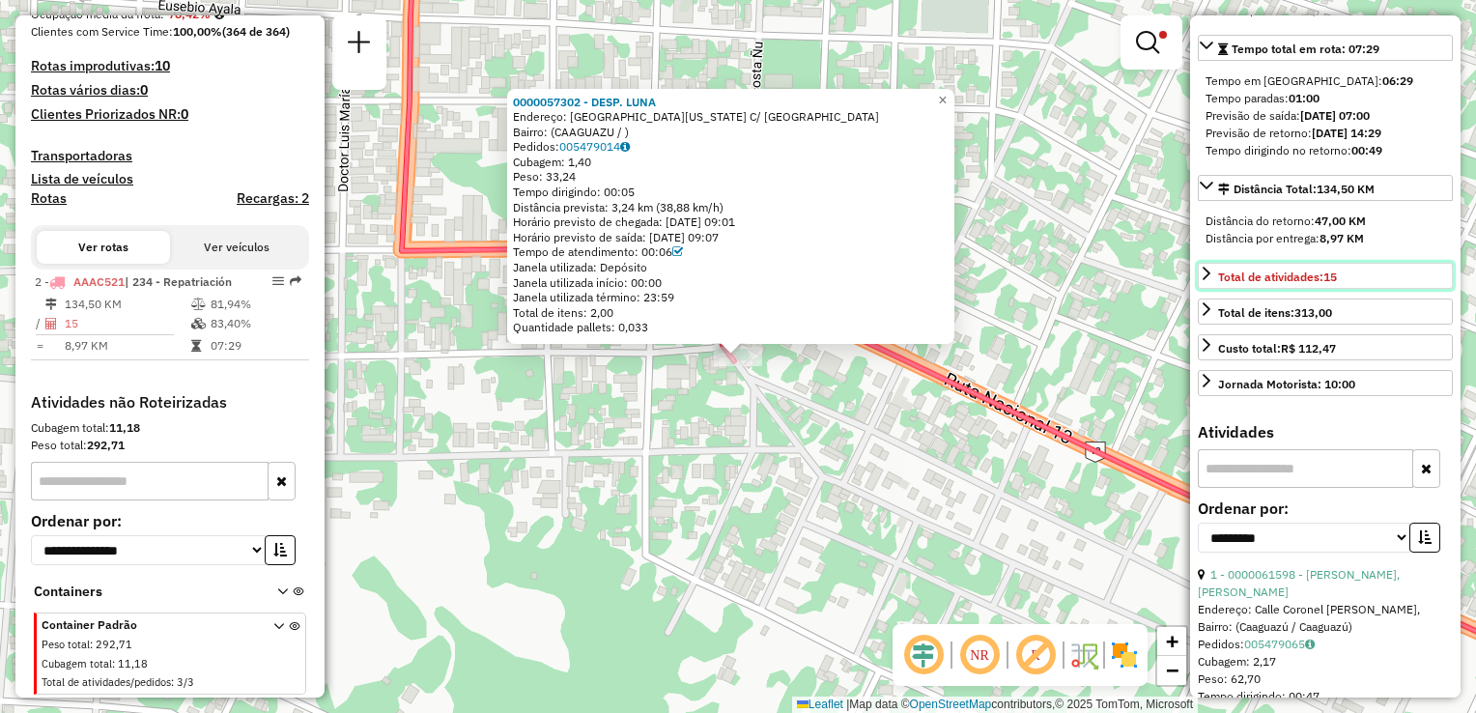
click at [1202, 289] on link "Total de atividades: 15" at bounding box center [1325, 276] width 255 height 26
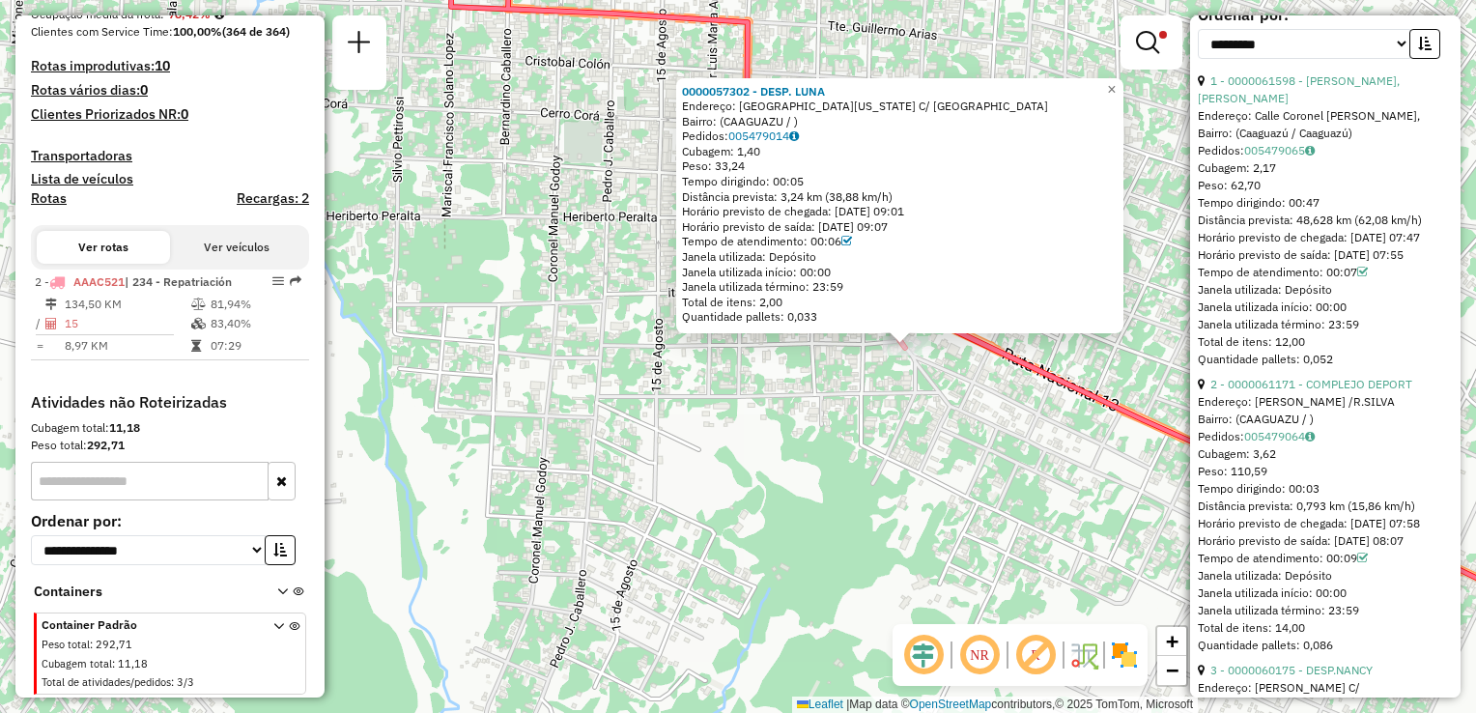
scroll to position [966, 0]
